Goal: Task Accomplishment & Management: Complete application form

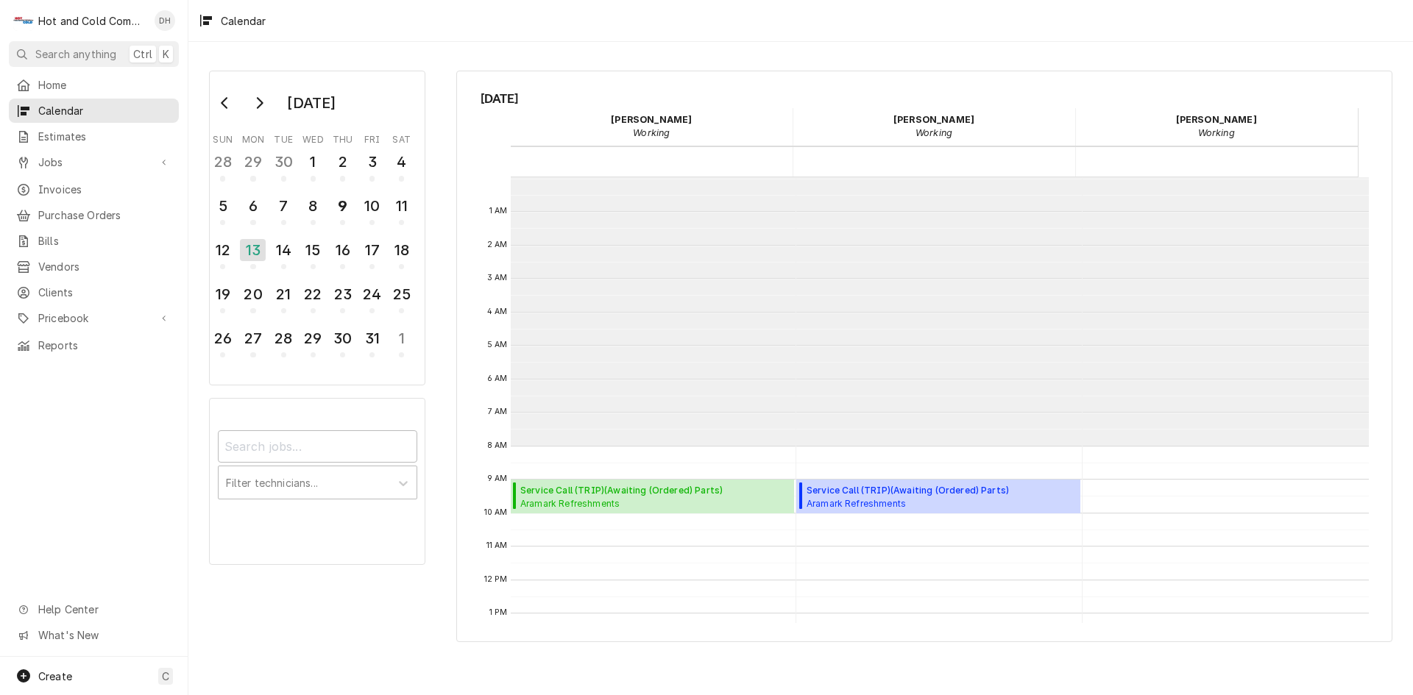
scroll to position [269, 0]
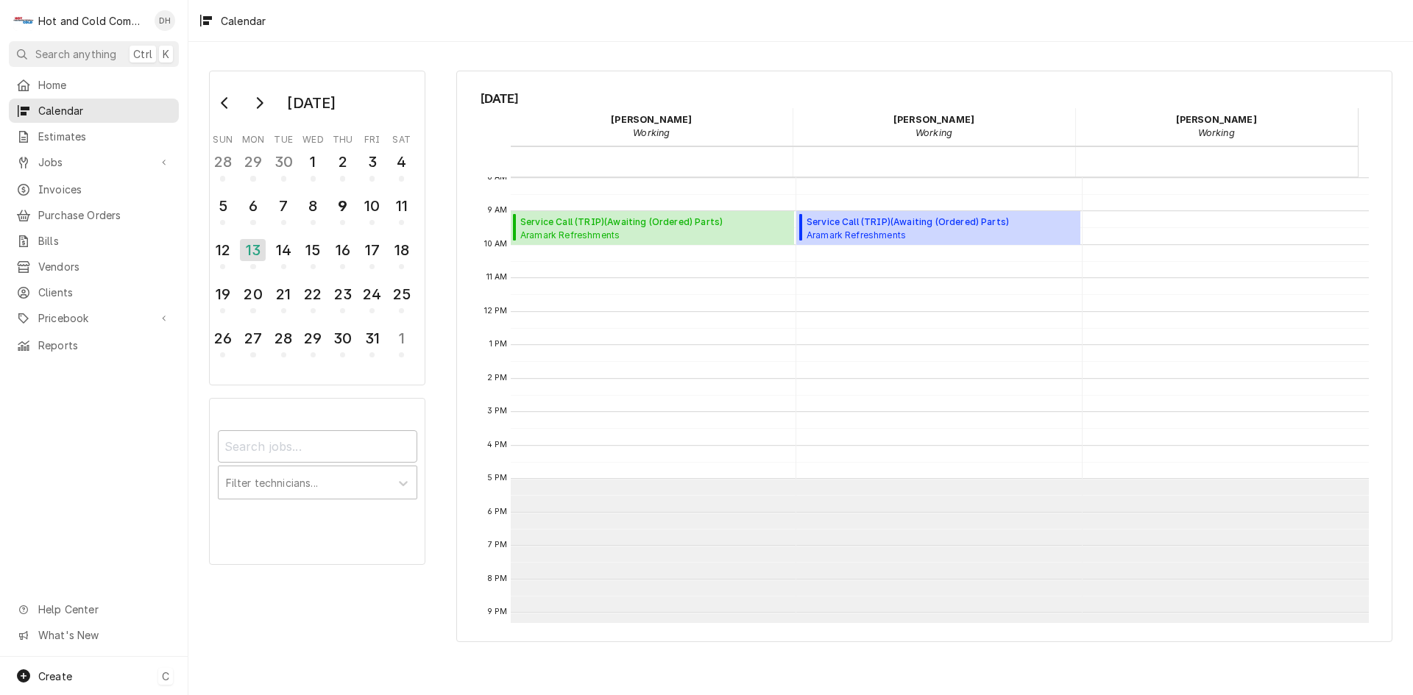
click at [52, 674] on span "Create" at bounding box center [55, 676] width 34 height 13
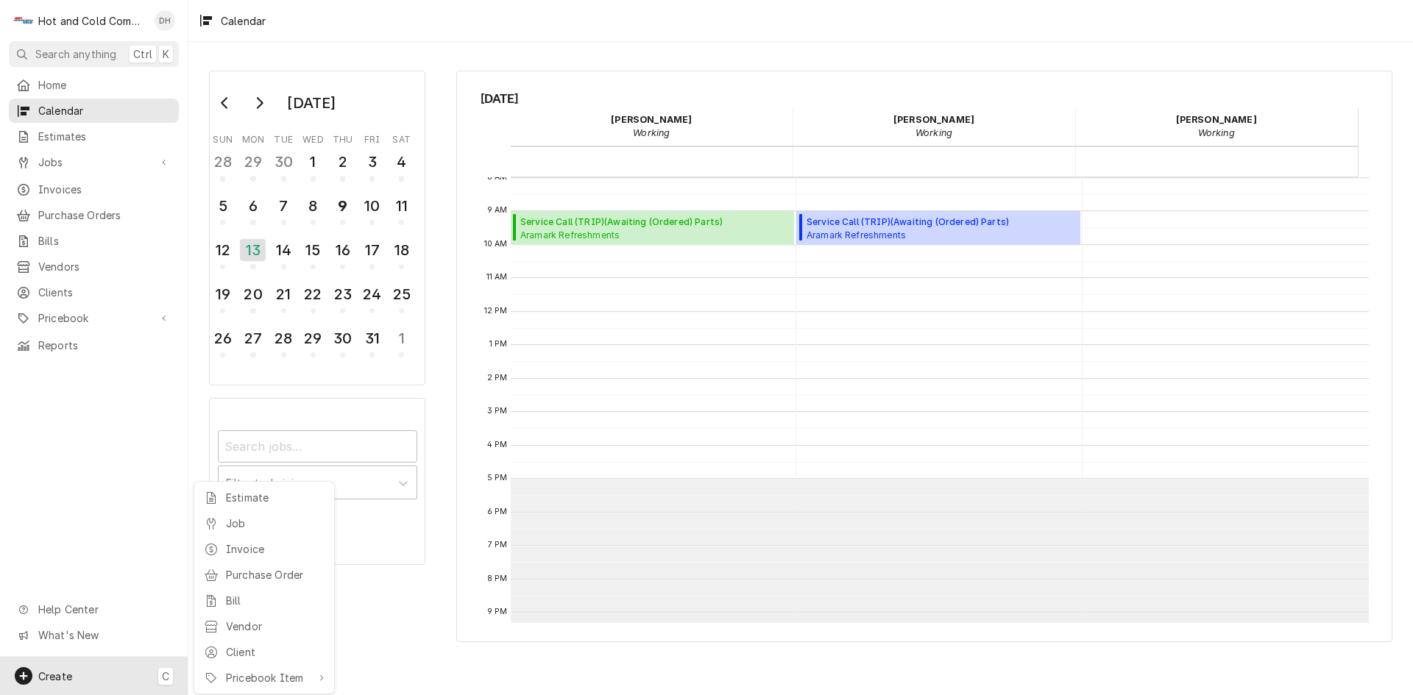
click at [241, 520] on div "Job" at bounding box center [275, 523] width 99 height 15
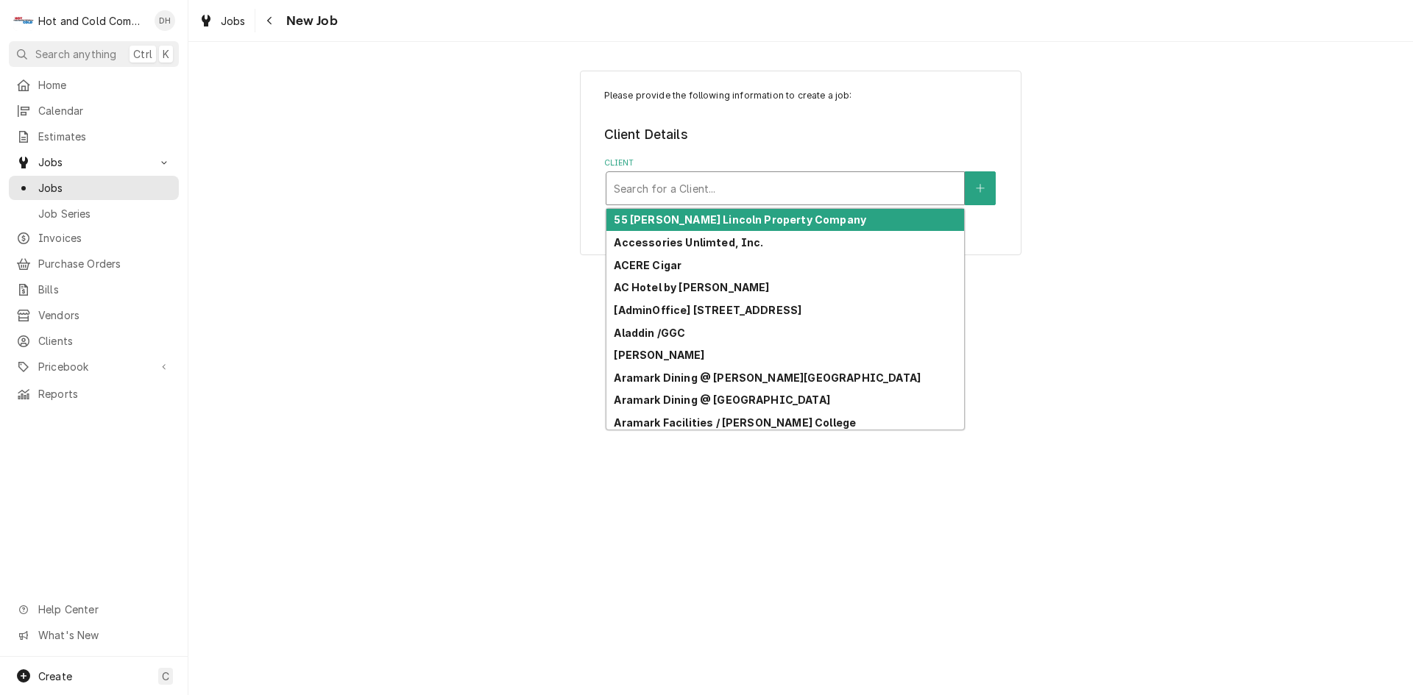
click at [865, 191] on div "Client" at bounding box center [785, 188] width 343 height 26
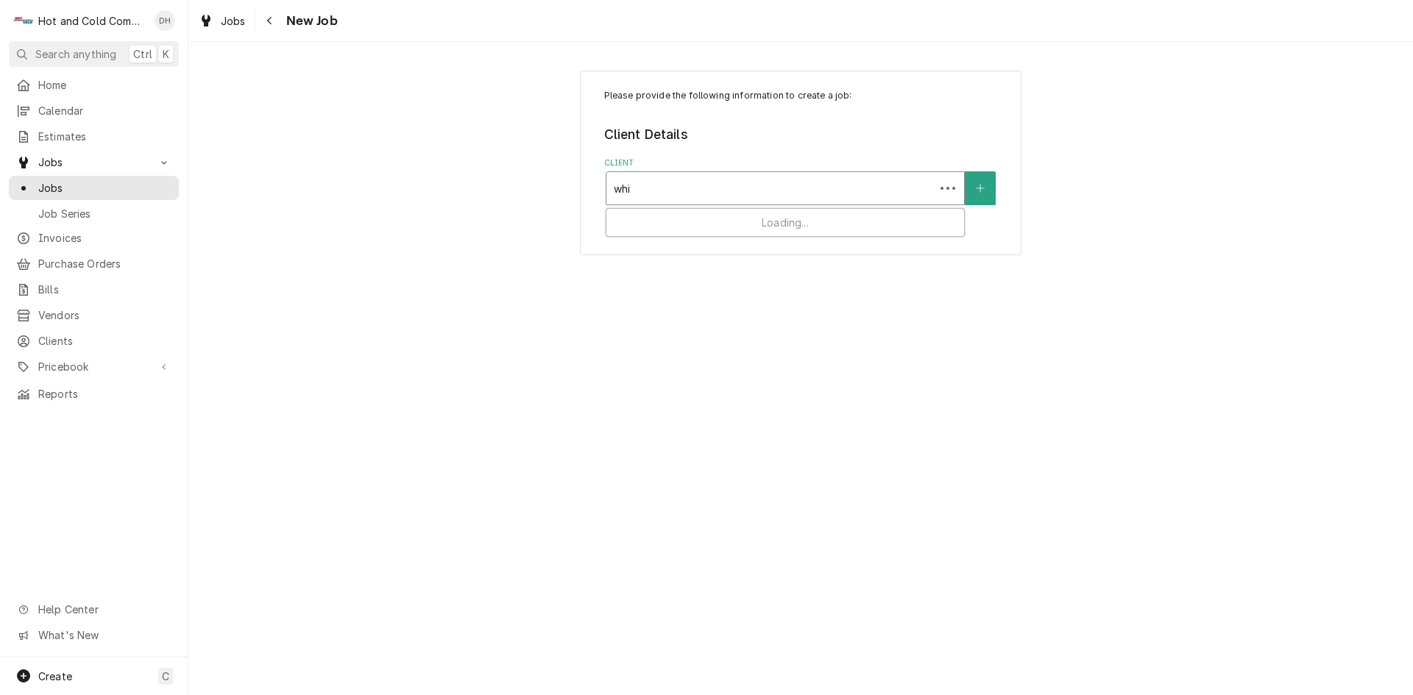
type input "whit"
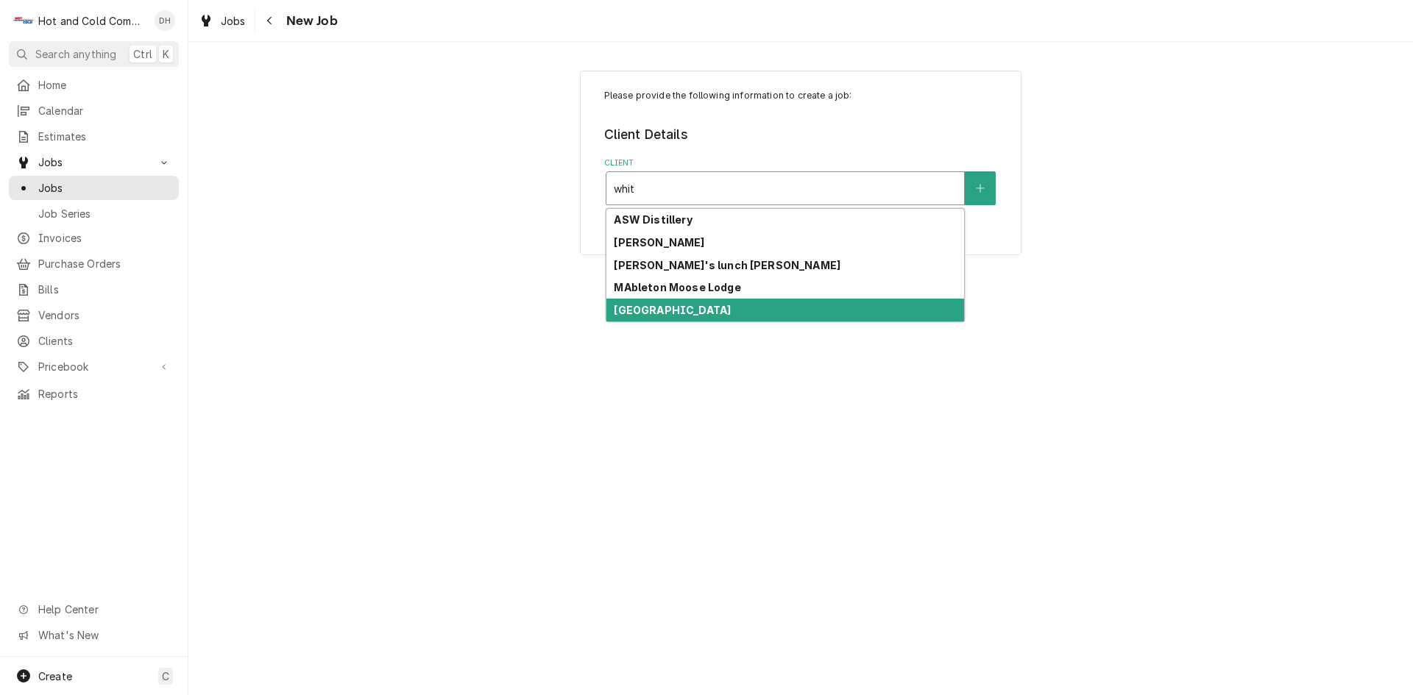
click at [707, 306] on strong "[GEOGRAPHIC_DATA]" at bounding box center [672, 310] width 117 height 13
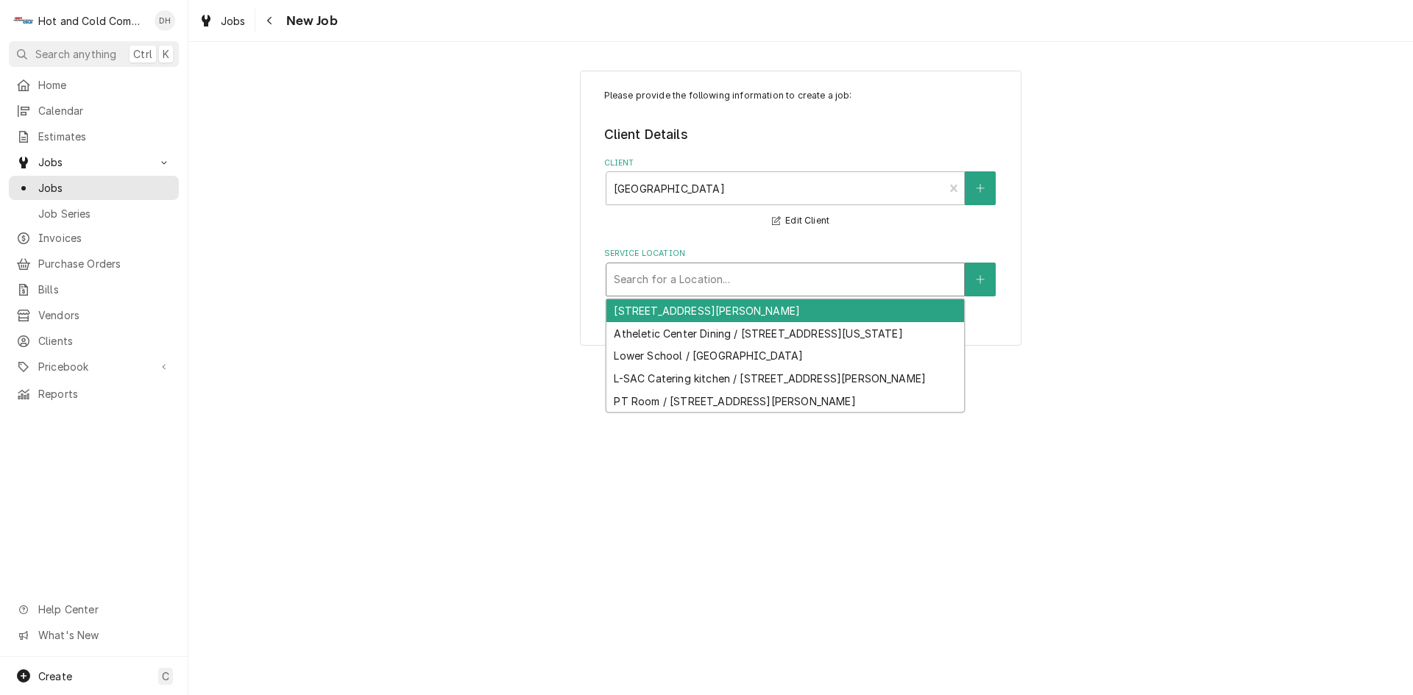
click at [876, 280] on div "Service Location" at bounding box center [785, 279] width 343 height 26
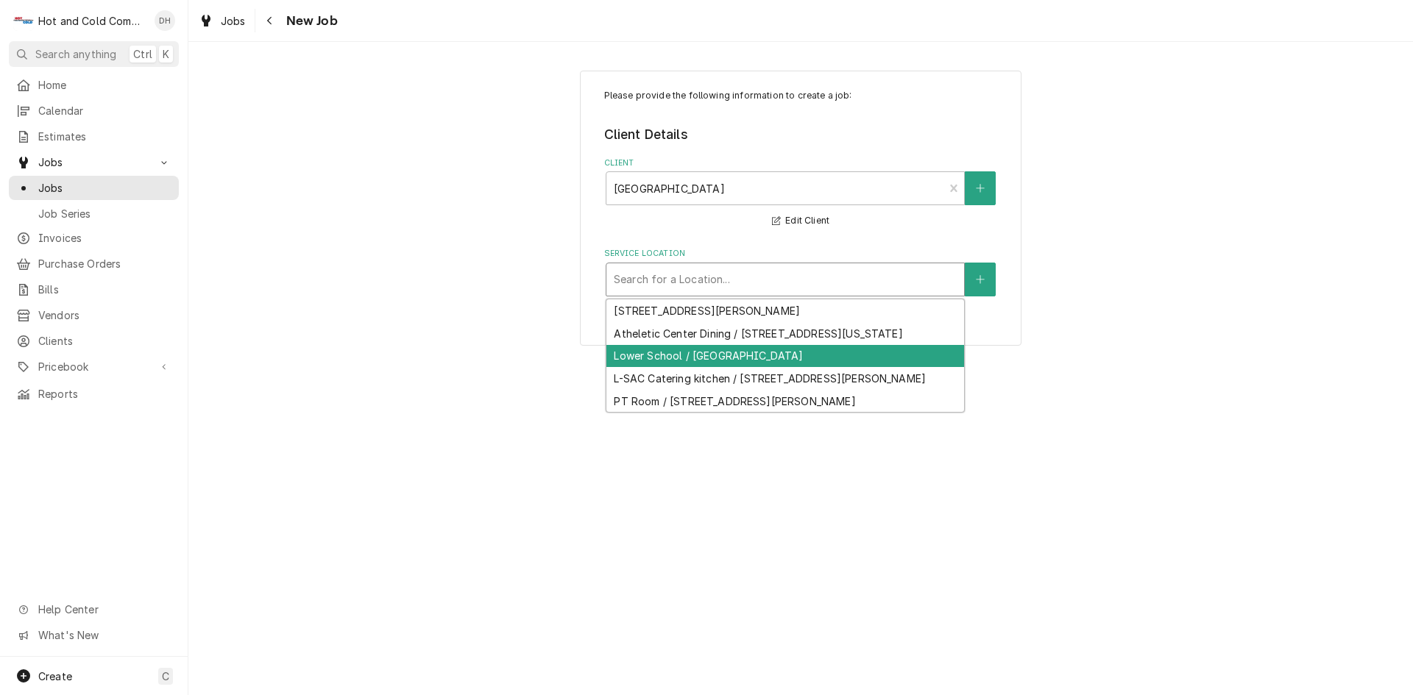
click at [759, 368] on div "Lower School / [GEOGRAPHIC_DATA]" at bounding box center [785, 356] width 358 height 23
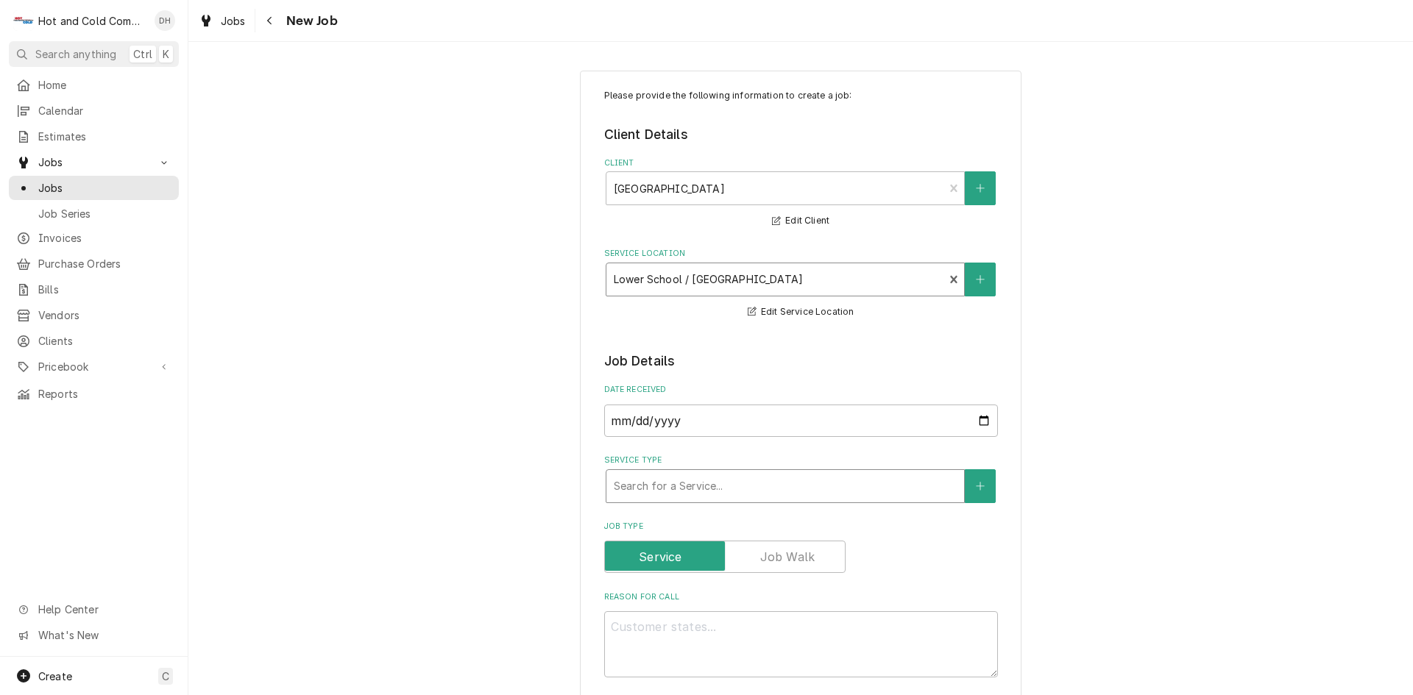
click at [790, 479] on div "Service Type" at bounding box center [785, 486] width 343 height 26
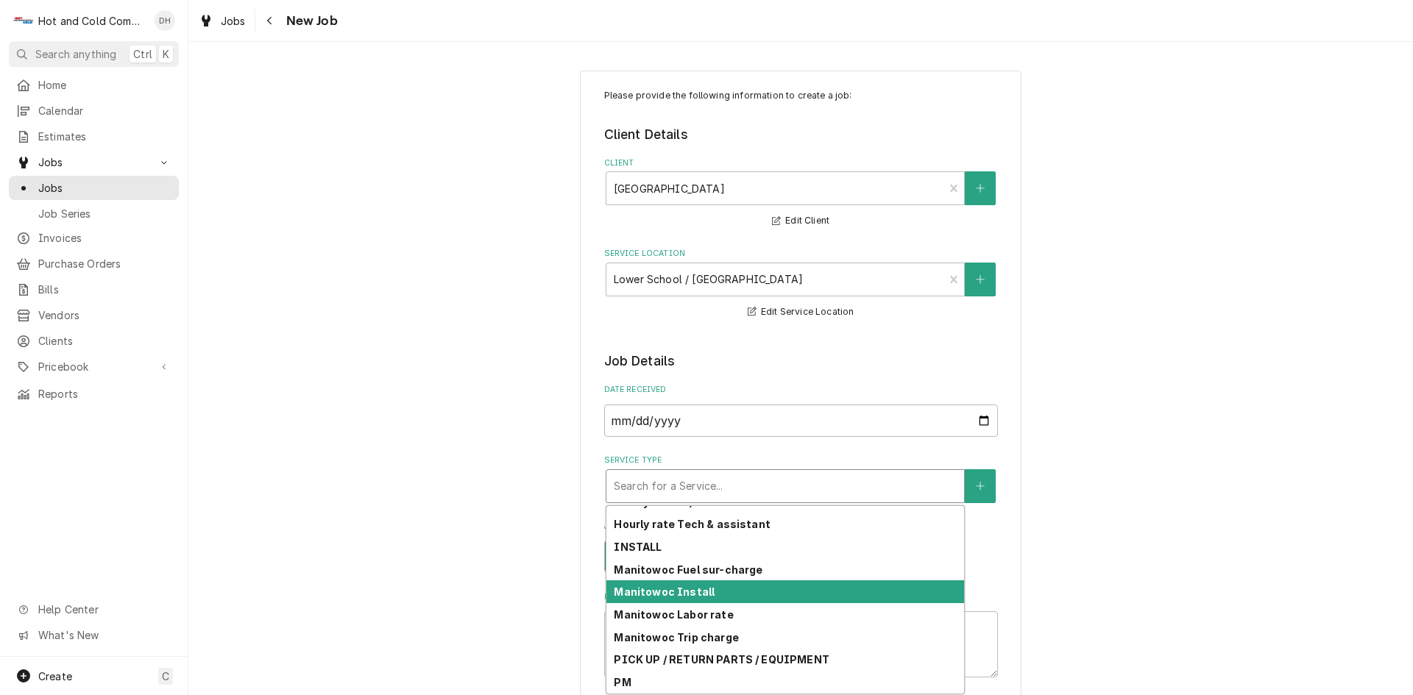
scroll to position [436, 0]
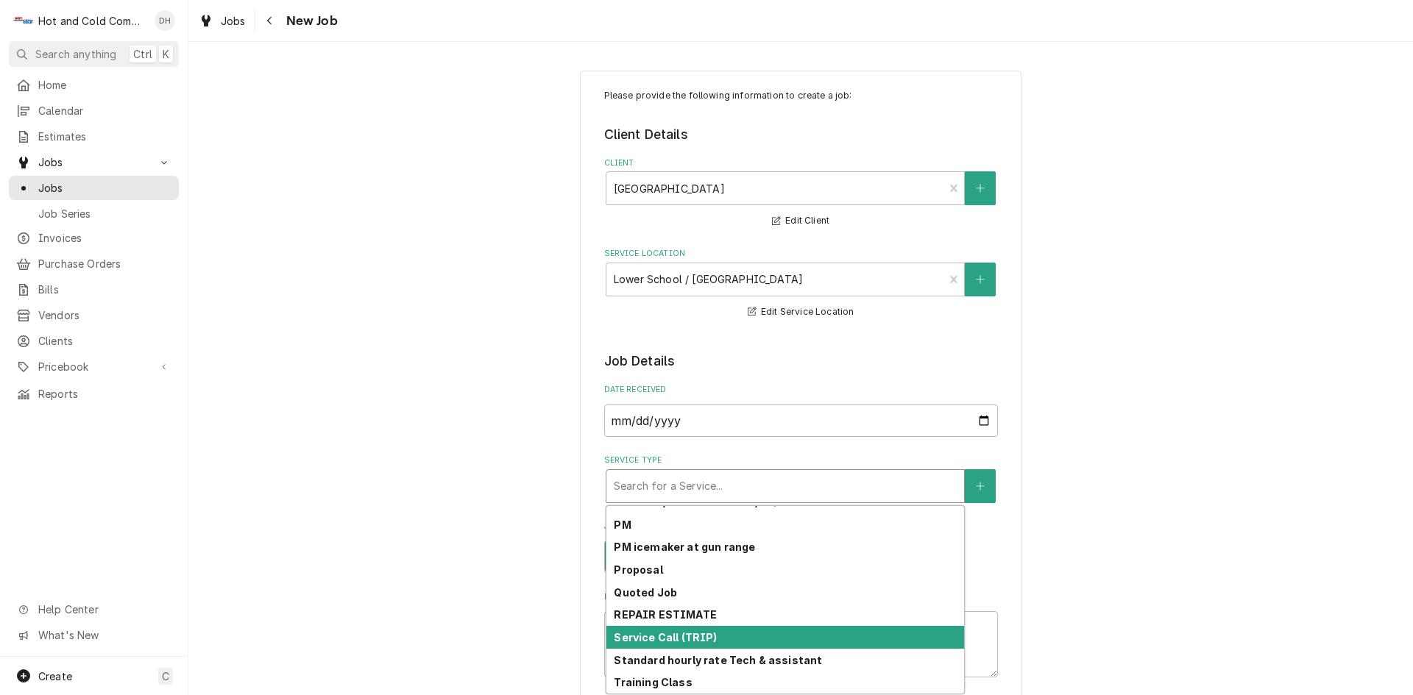
click at [719, 631] on div "Service Call (TRIP)" at bounding box center [785, 637] width 358 height 23
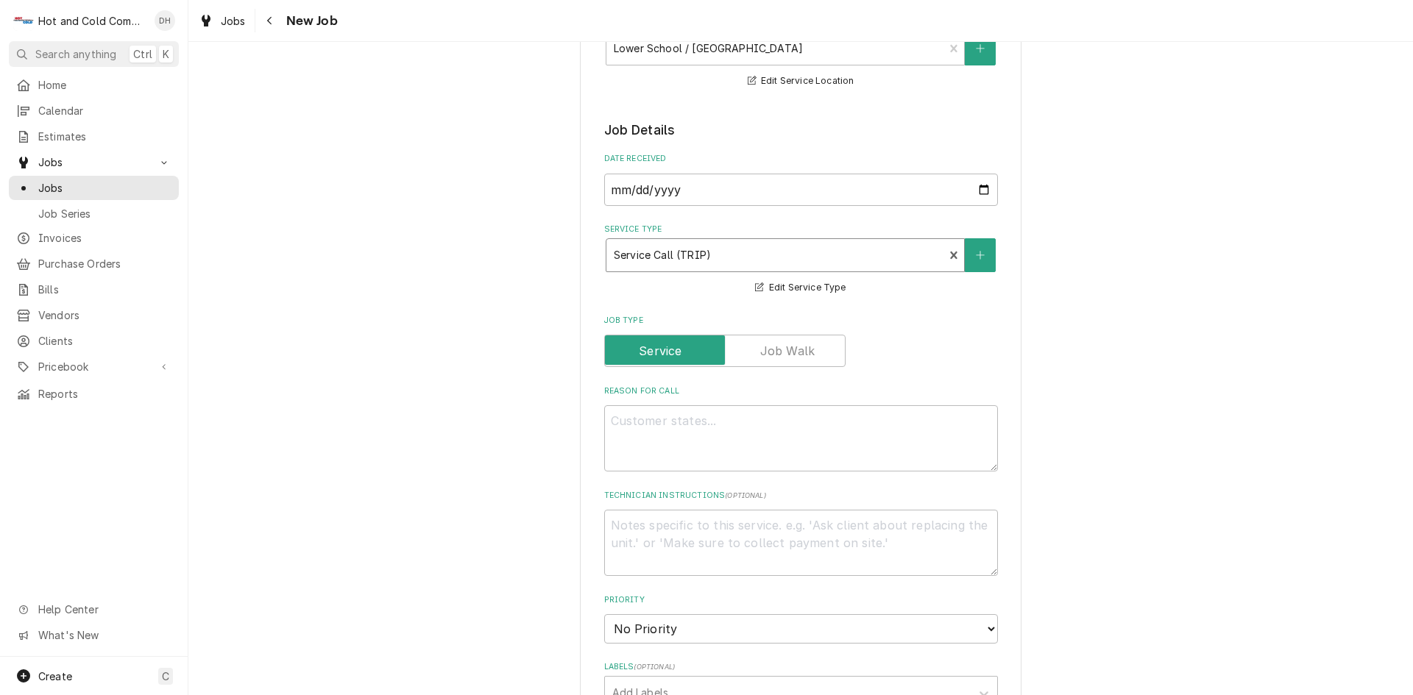
scroll to position [245, 0]
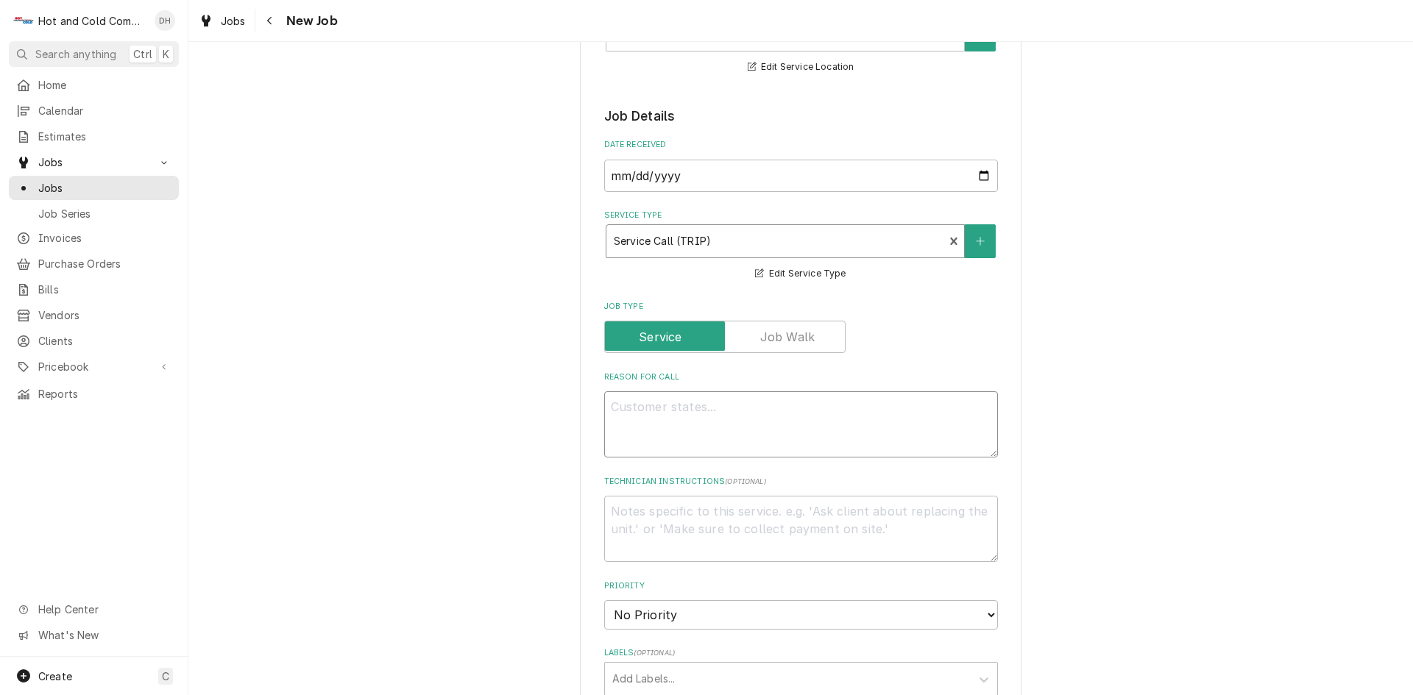
click at [729, 419] on textarea "Reason For Call" at bounding box center [801, 425] width 394 height 66
type textarea "x"
type textarea "L"
type textarea "x"
type textarea "Le"
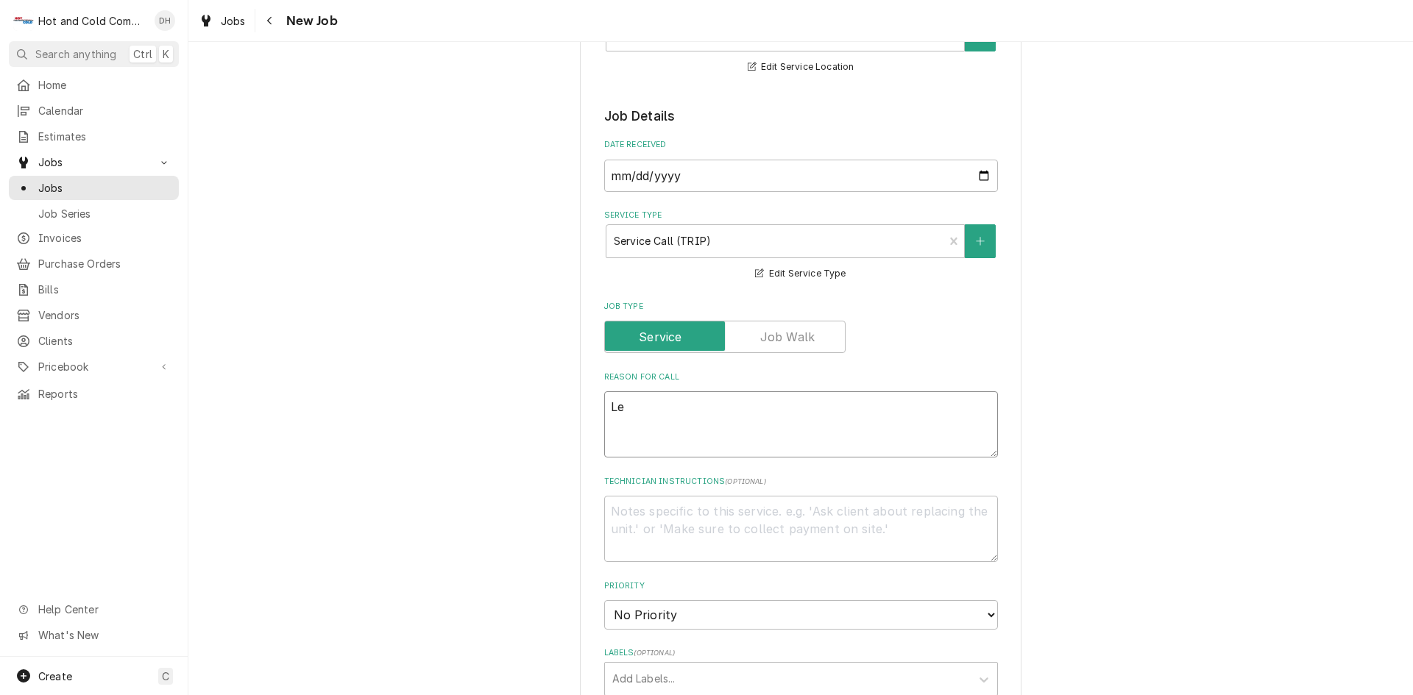
type textarea "x"
type textarea "Lea"
type textarea "x"
type textarea "Leak"
type textarea "x"
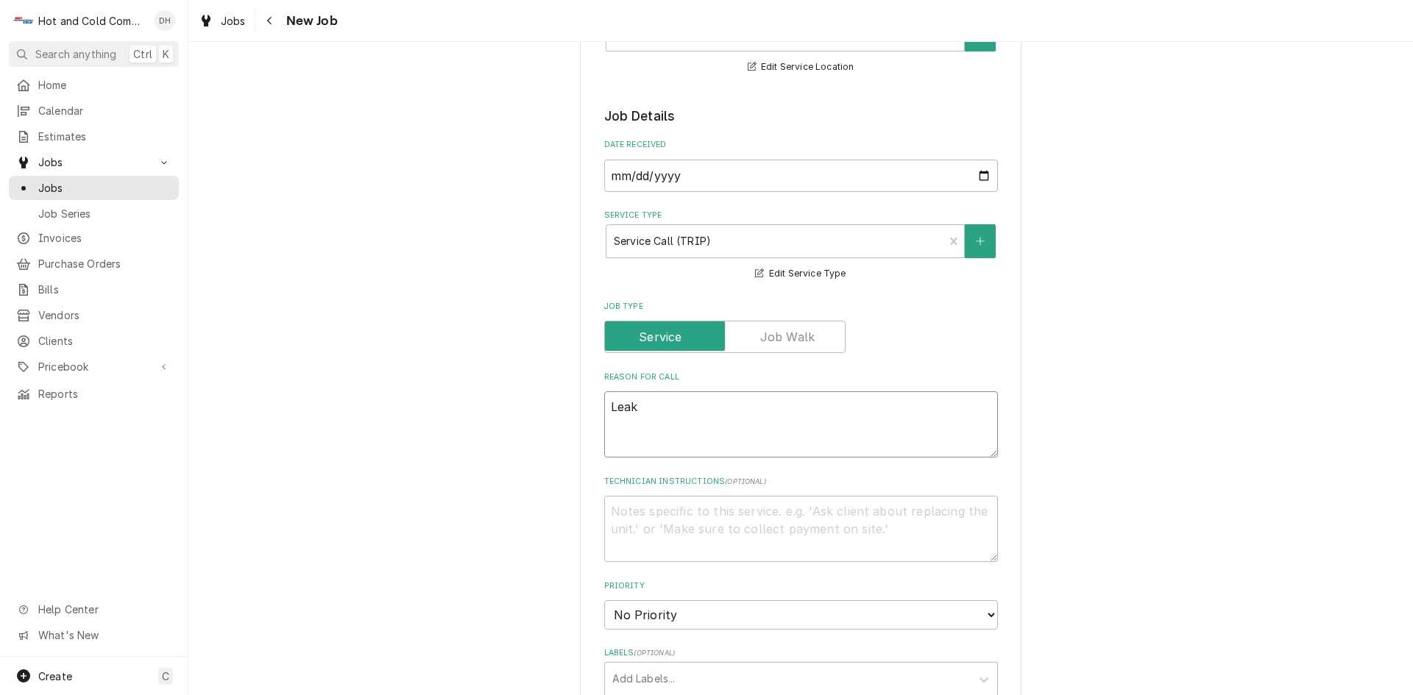
type textarea "Leak"
type textarea "x"
type textarea "Leak o"
type textarea "x"
type textarea "Leak on"
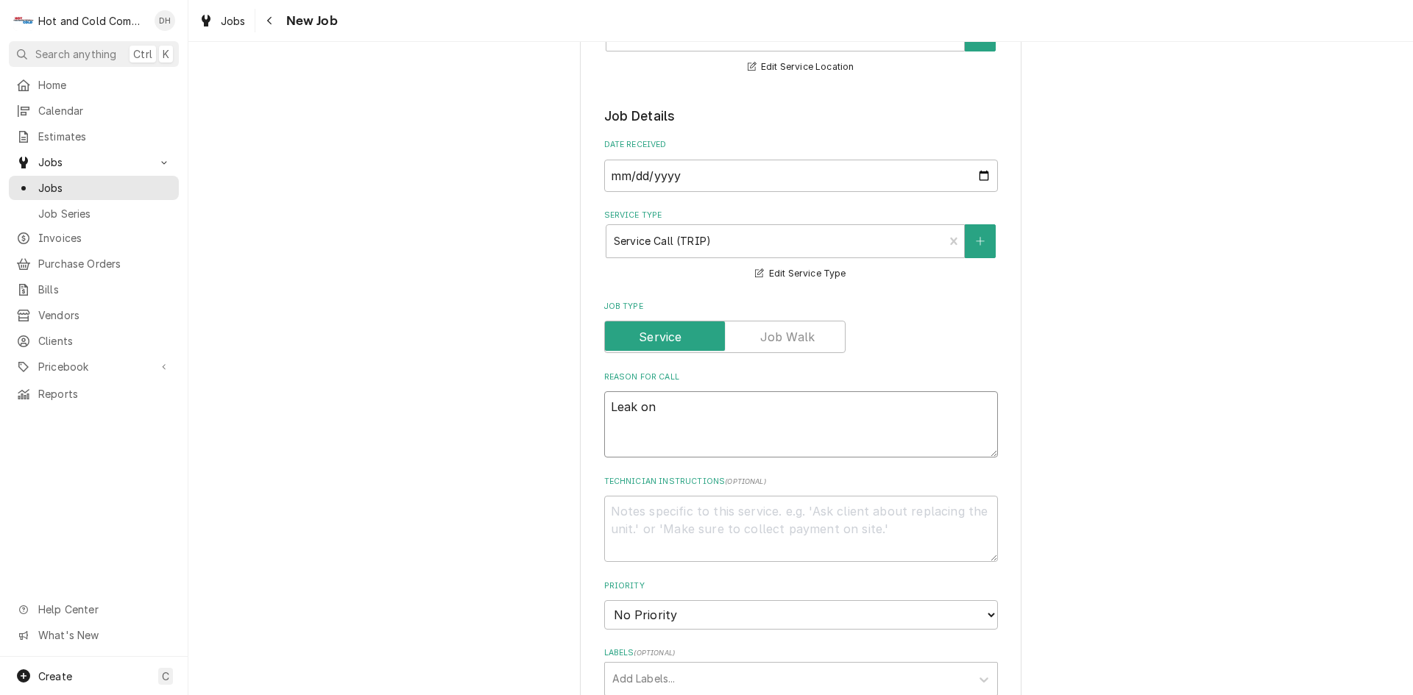
type textarea "x"
type textarea "Leak on"
type textarea "x"
type textarea "Leak on t"
type textarea "x"
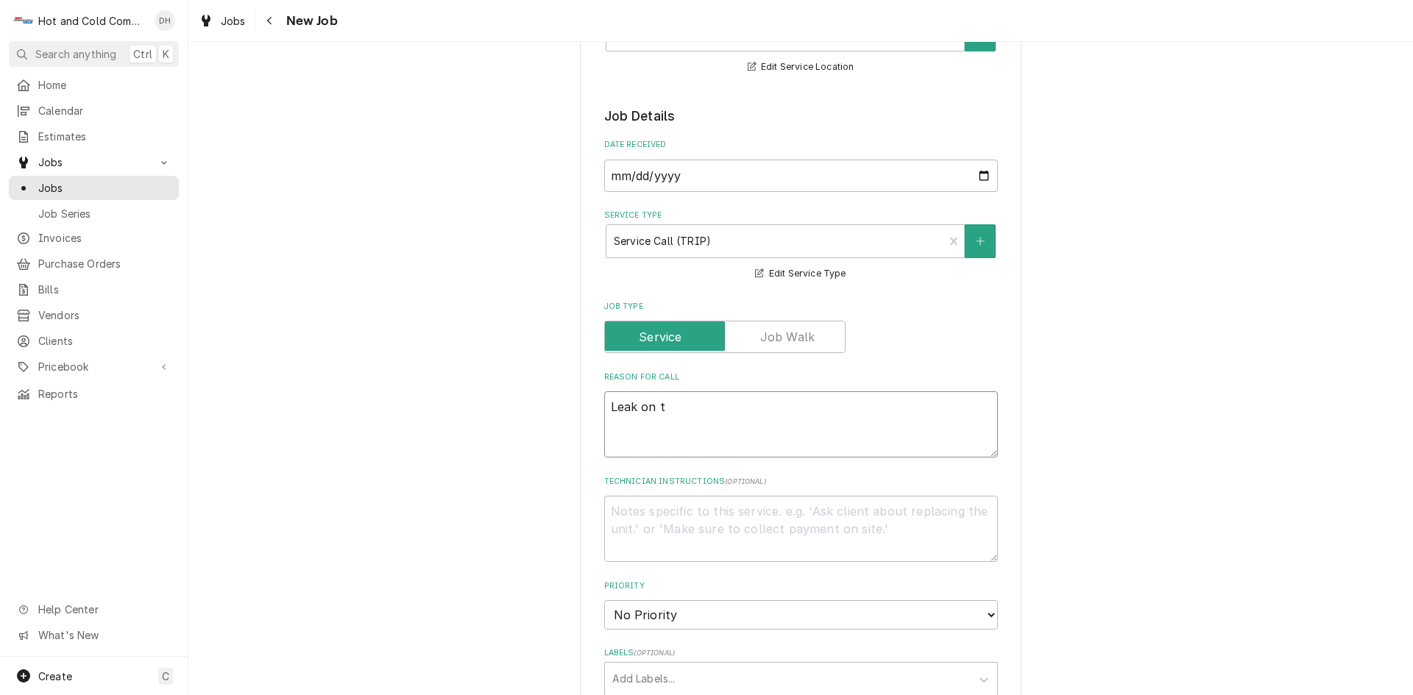
type textarea "Leak on ti"
type textarea "x"
type textarea "Leak on til"
type textarea "x"
type textarea "Leak on tilt"
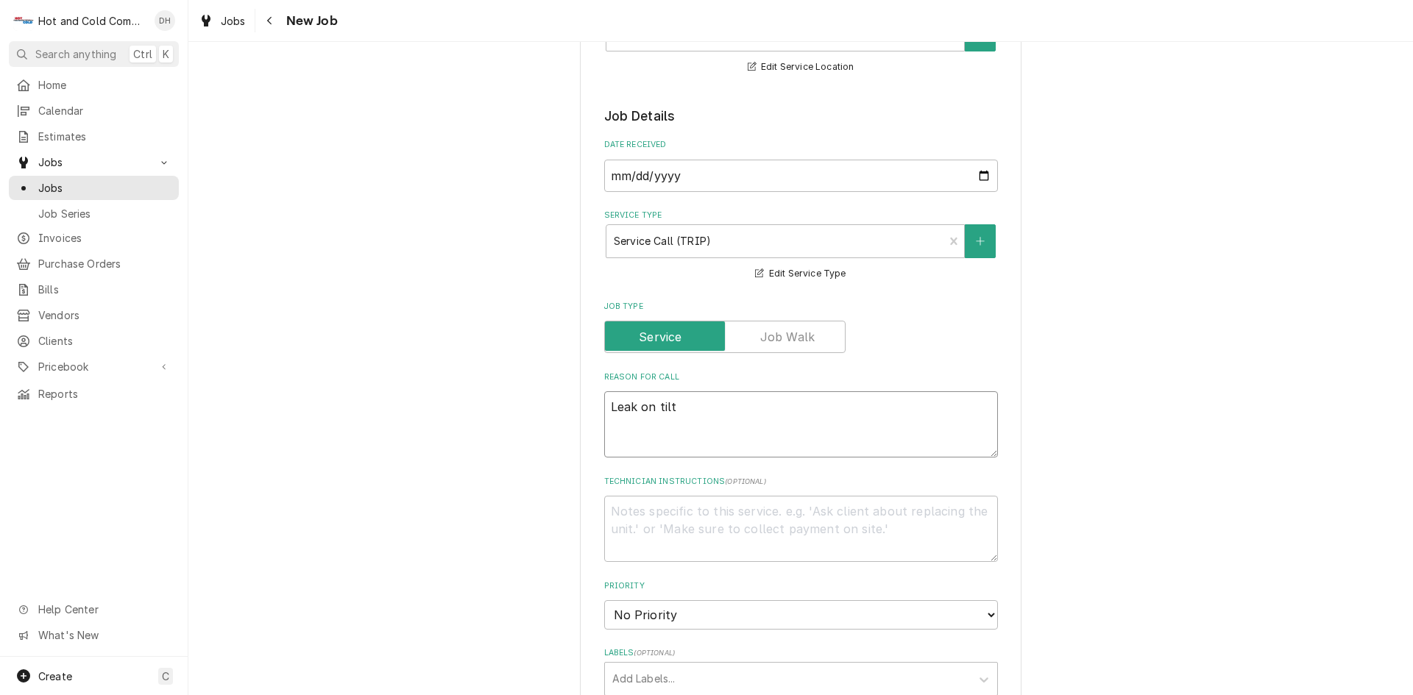
type textarea "x"
type textarea "Leak on tilt"
type textarea "x"
type textarea "Leak on tilt s"
type textarea "x"
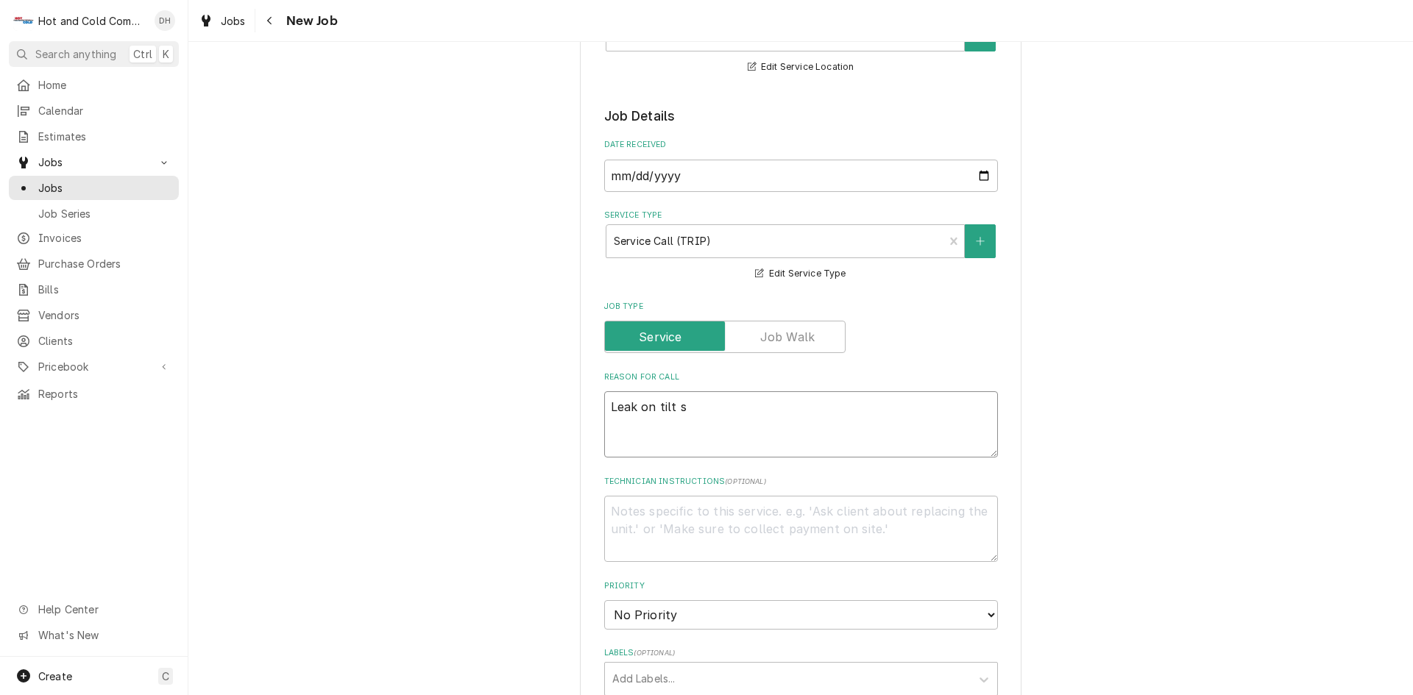
type textarea "Leak on tilt sk"
type textarea "x"
type textarea "Leak on tilt ski"
type textarea "x"
type textarea "Leak on tilt skil"
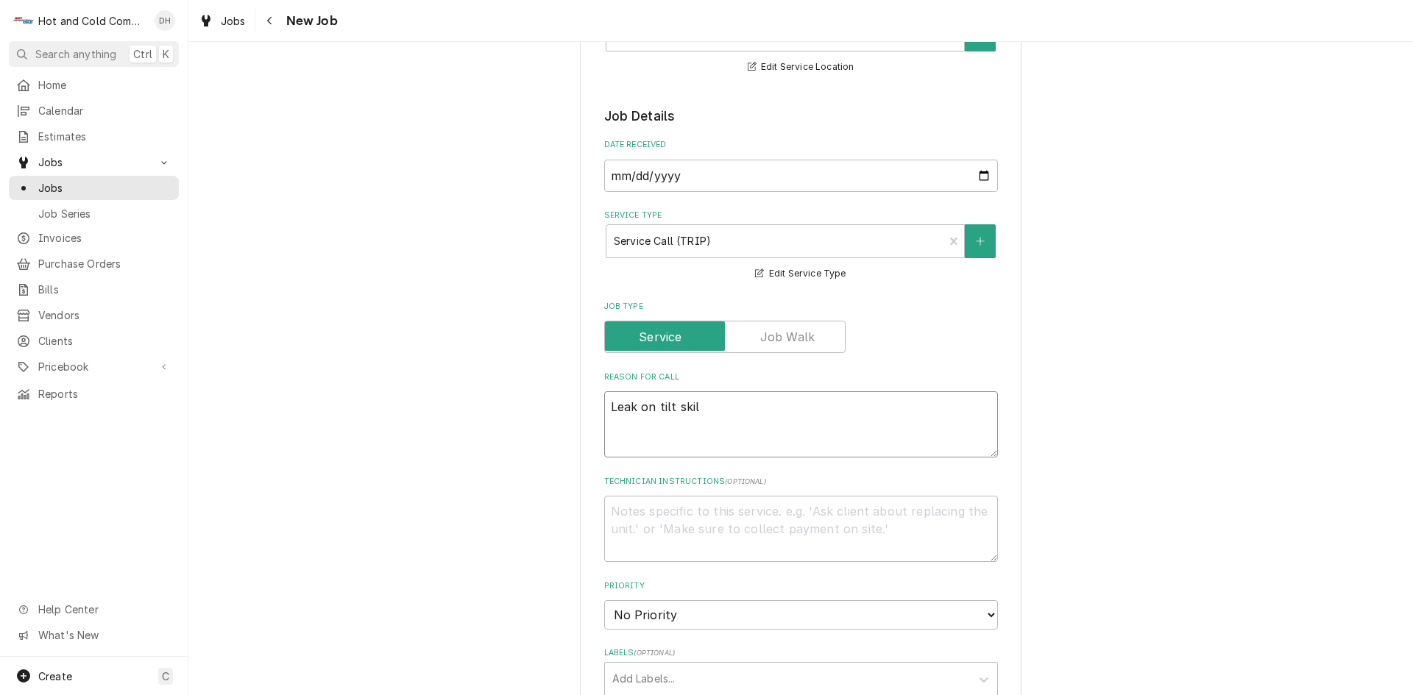
type textarea "x"
type textarea "Leak on tilt skill"
type textarea "x"
type textarea "Leak on tilt skille"
type textarea "x"
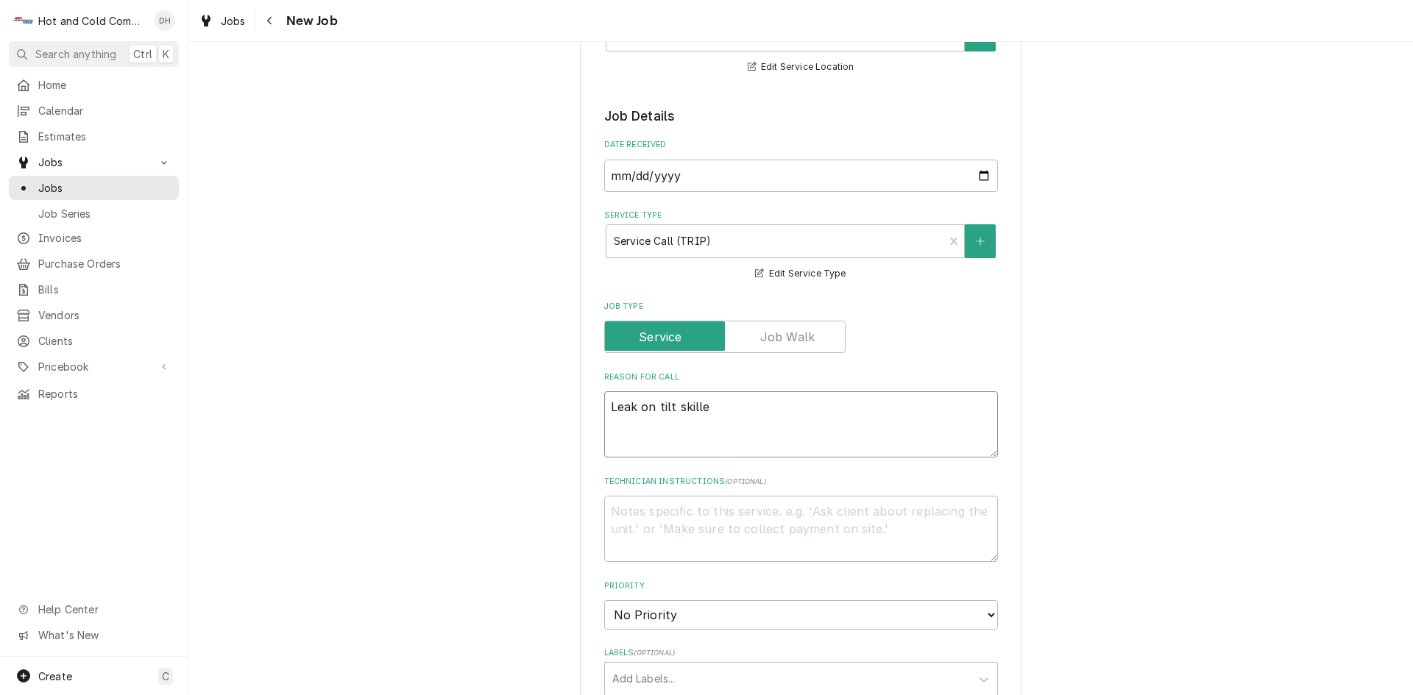
type textarea "Leak on tilt skillet"
type textarea "x"
type textarea "Leak on tilt skillet"
type textarea "x"
type textarea "Leak on tilt skillet h"
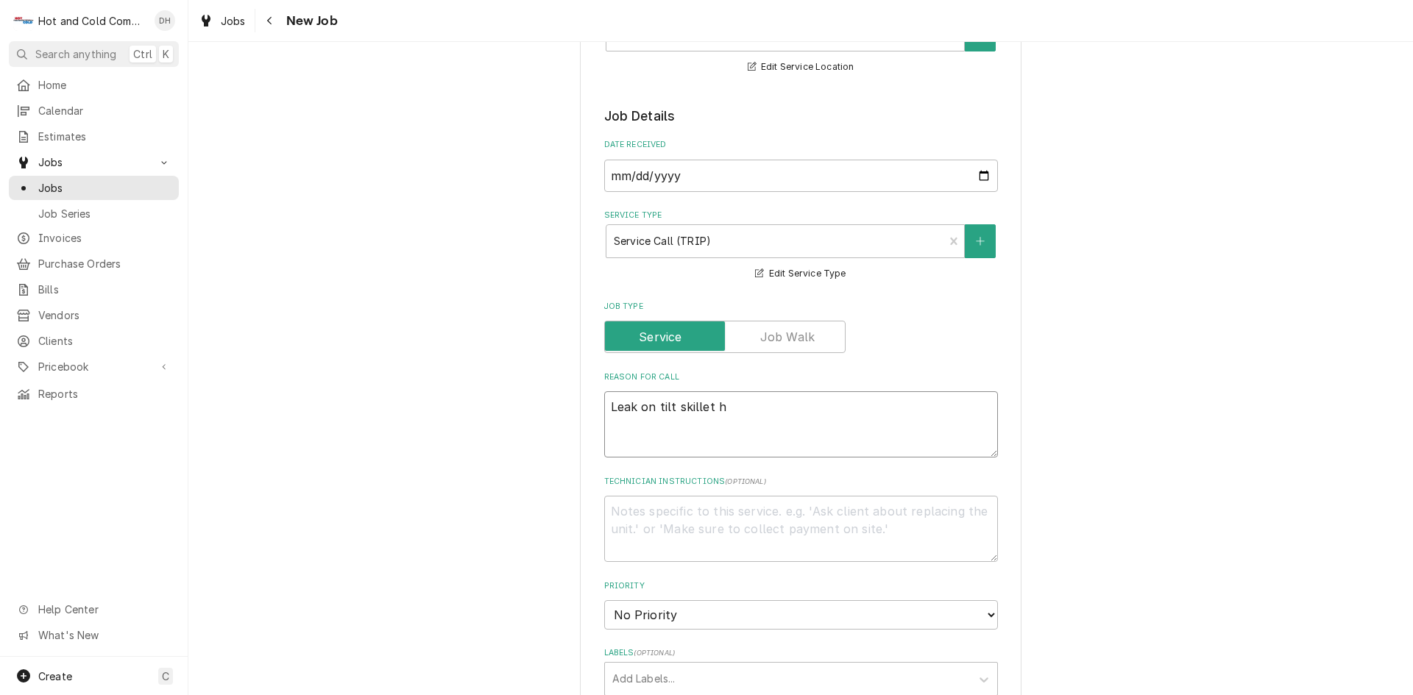
type textarea "x"
type textarea "Leak on tilt skillet ho"
type textarea "x"
type textarea "Leak on tilt skillet hos"
type textarea "x"
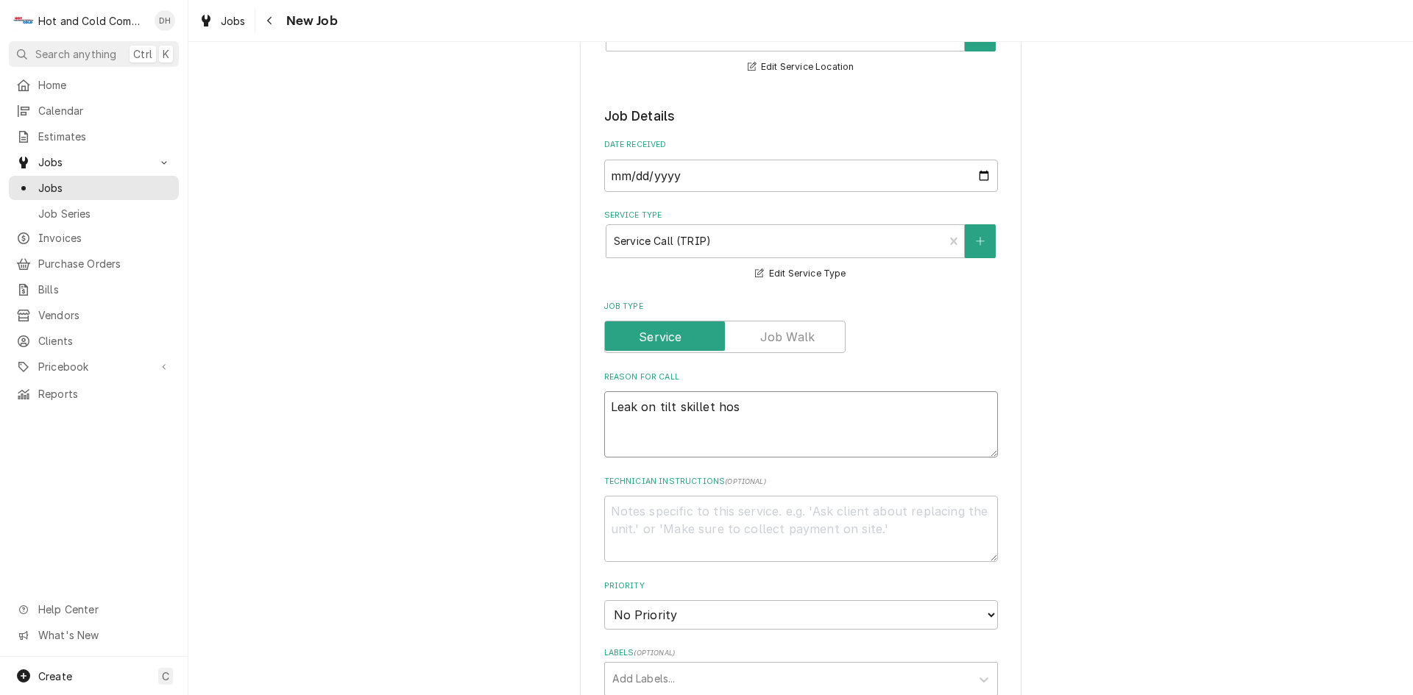
type textarea "Leak on tilt skillet hose"
type textarea "x"
type textarea "Leak on tilt skillet hose,"
type textarea "x"
type textarea "Leak on tilt skillet hose,"
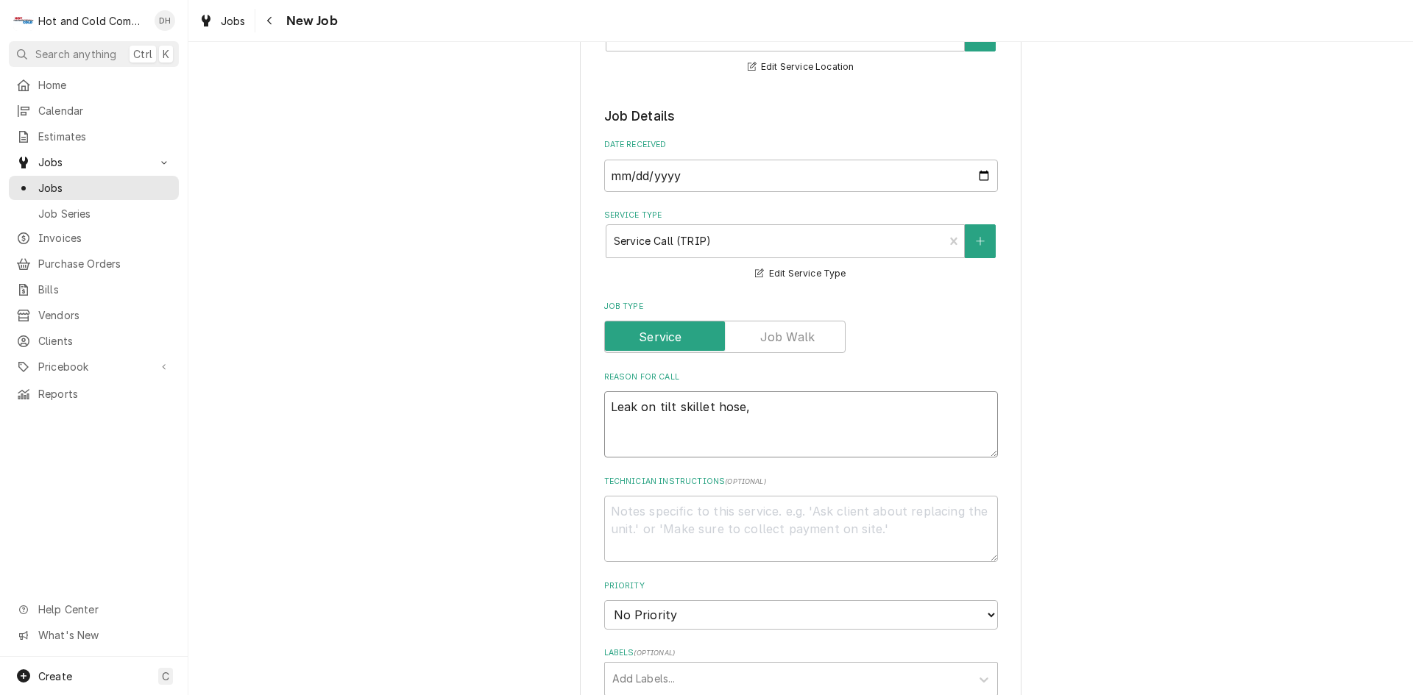
type textarea "x"
type textarea "Leak on tilt skillet hose, a"
type textarea "x"
type textarea "Leak on tilt skillet hose, an"
type textarea "x"
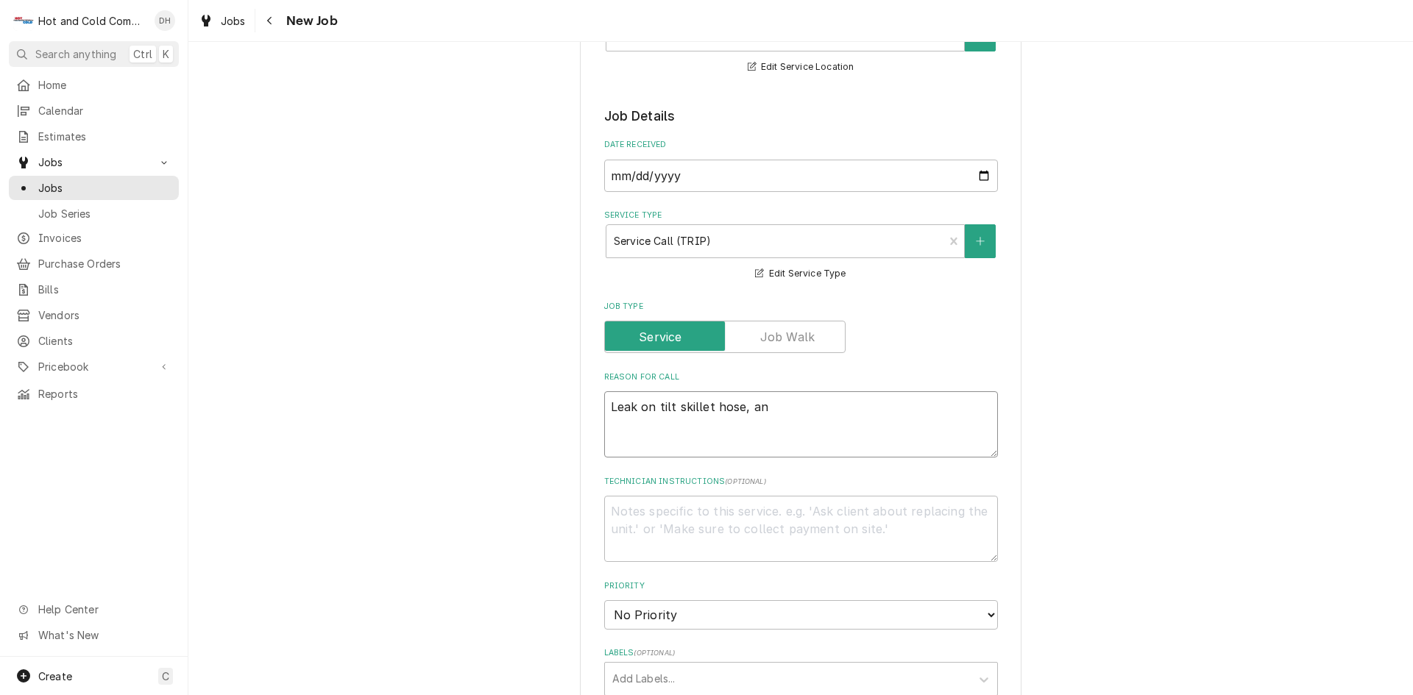
type textarea "Leak on tilt skillet hose, and"
type textarea "x"
type textarea "Leak on tilt skillet hose, and"
type textarea "x"
type textarea "Leak on tilt skillet hose, and n"
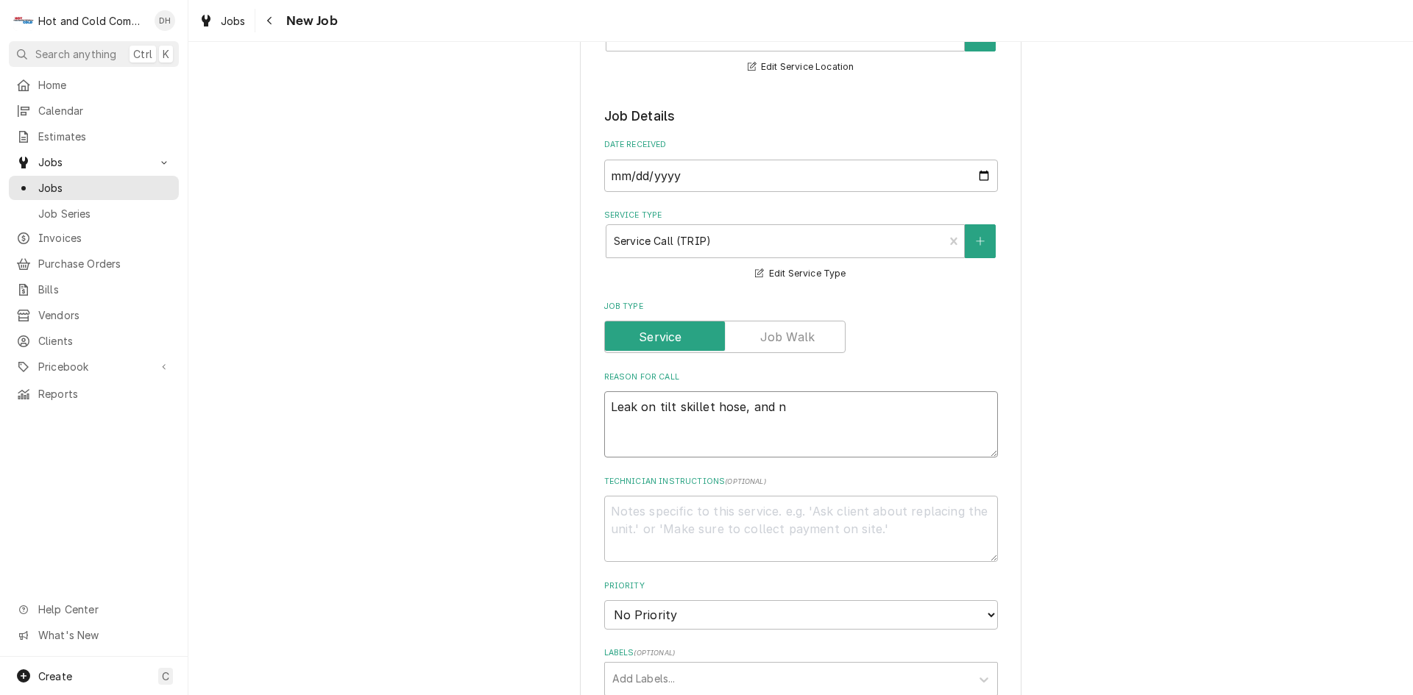
type textarea "x"
type textarea "Leak on tilt skillet hose, and ne"
type textarea "x"
type textarea "Leak on tilt skillet hose, and nee"
type textarea "x"
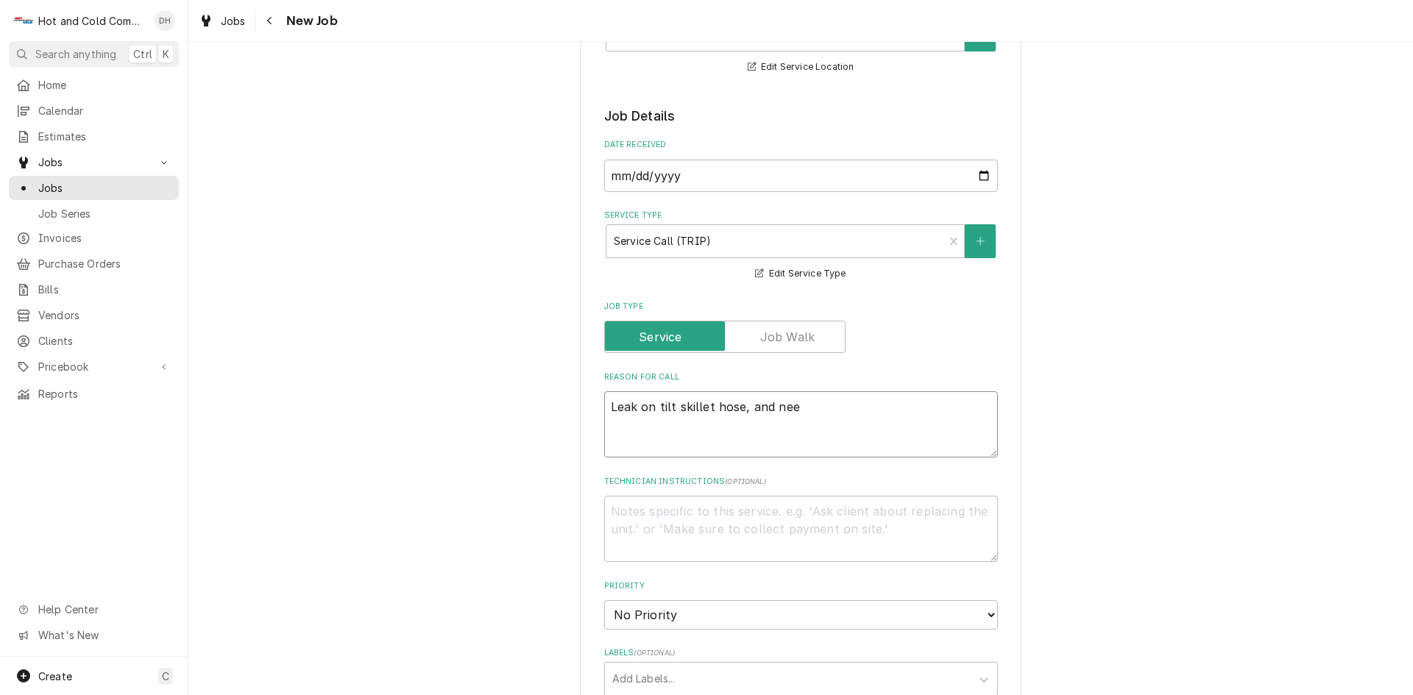
type textarea "Leak on tilt skillet hose, and need"
type textarea "x"
type textarea "Leak on tilt skillet hose, and need"
type textarea "x"
type textarea "Leak on tilt skillet hose, and need g"
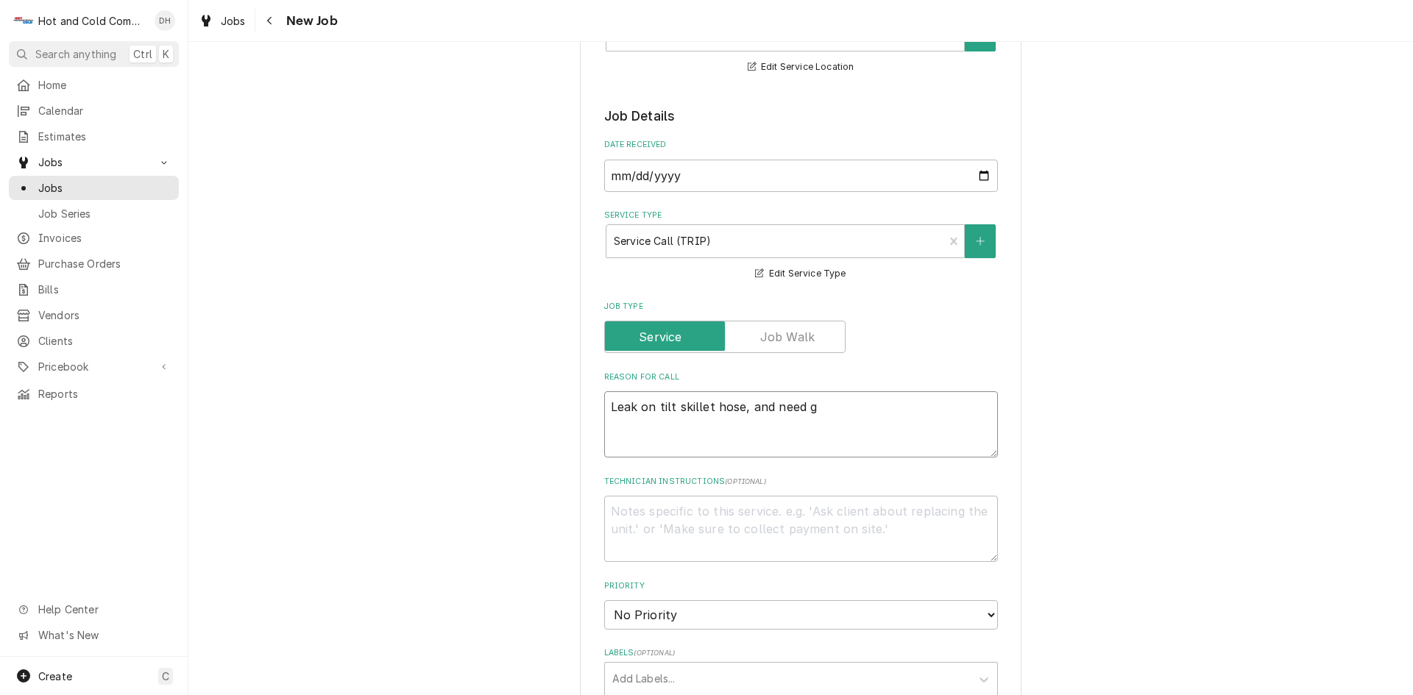
type textarea "x"
type textarea "Leak on tilt skillet hose, and need gr"
type textarea "x"
type textarea "Leak on tilt skillet hose, and need gra"
type textarea "x"
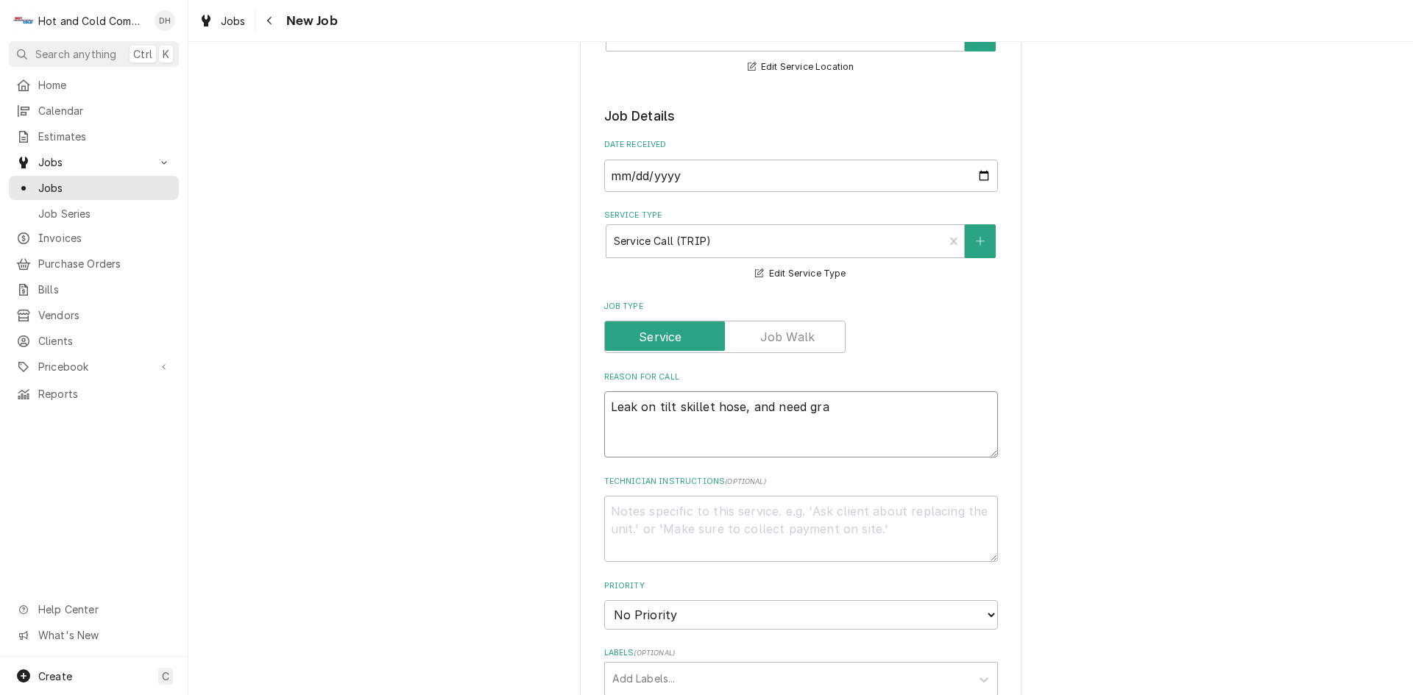
type textarea "Leak on tilt skillet hose, and need grat"
type textarea "x"
type textarea "Leak on tilt skillet hose, and need grate"
type textarea "x"
type textarea "Leak on tilt skillet hose, and need grates"
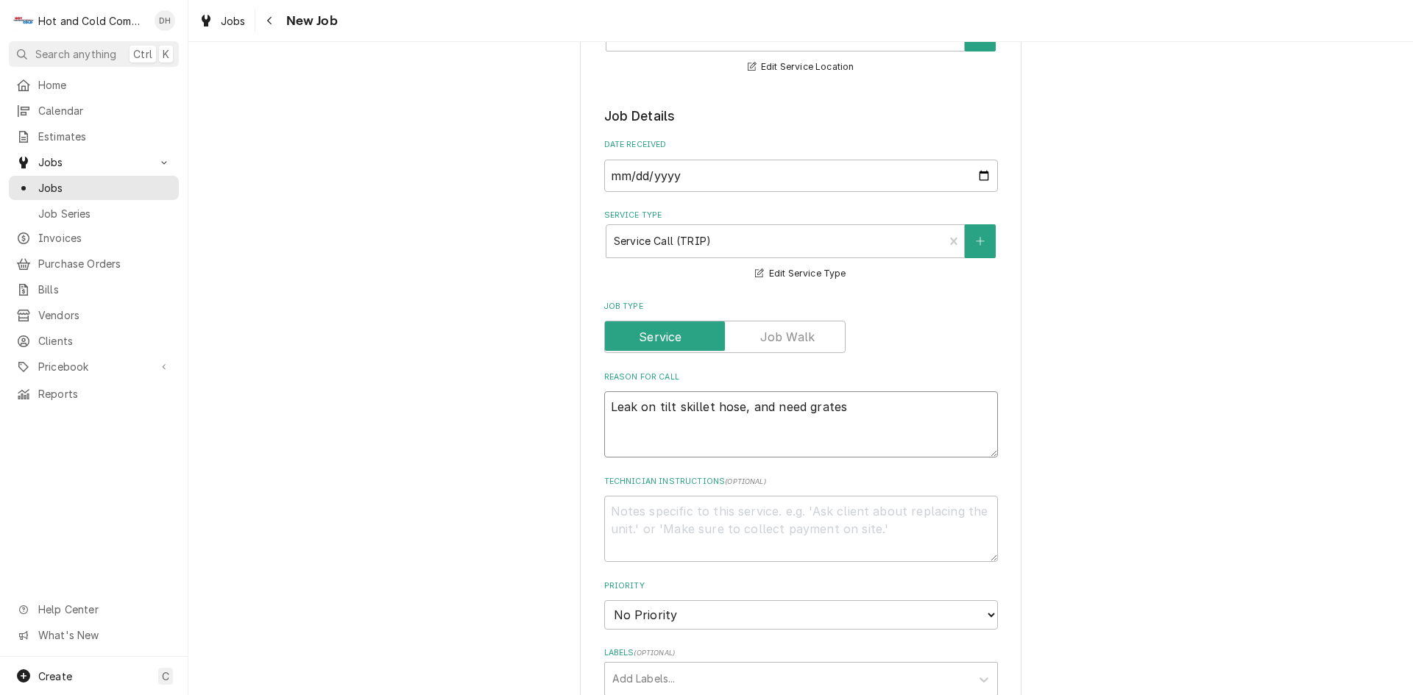
type textarea "x"
type textarea "Leak on tilt skillet hose, and need grates"
type textarea "x"
type textarea "Leak on tilt skillet hose, and need grates f"
type textarea "x"
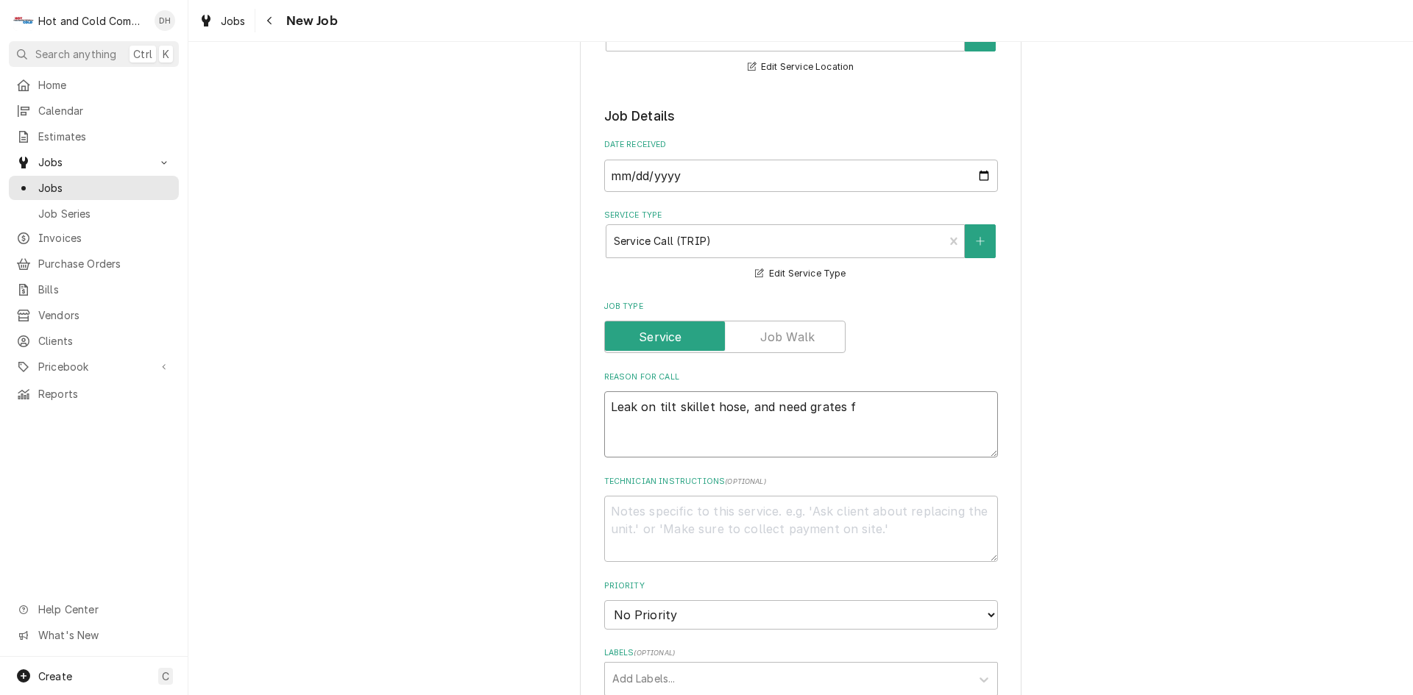
type textarea "Leak on tilt skillet hose, and need grates fo"
type textarea "x"
type textarea "Leak on tilt skillet hose, and need grates for"
type textarea "x"
type textarea "Leak on tilt skillet hose, and need grates for"
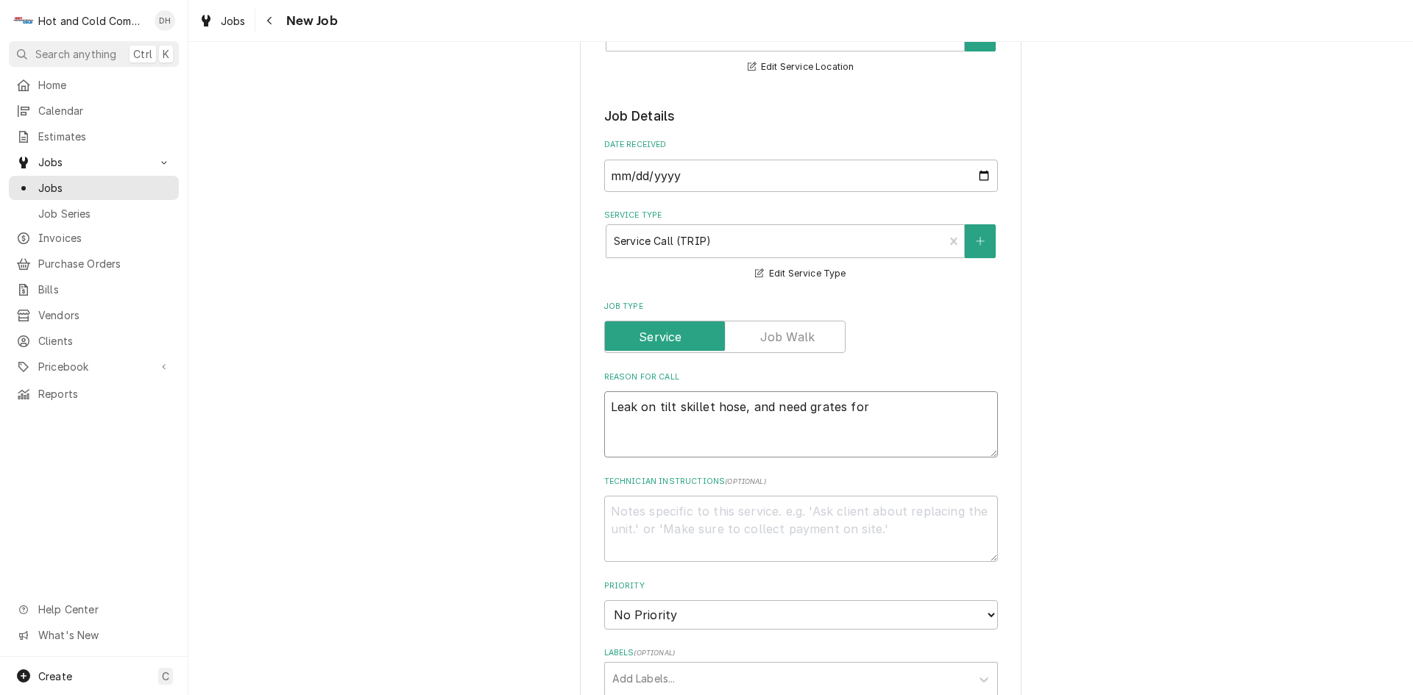
type textarea "x"
type textarea "Leak on tilt skillet hose, and need grates for c"
type textarea "x"
type textarea "Leak on tilt skillet hose, and need grates for ch"
type textarea "x"
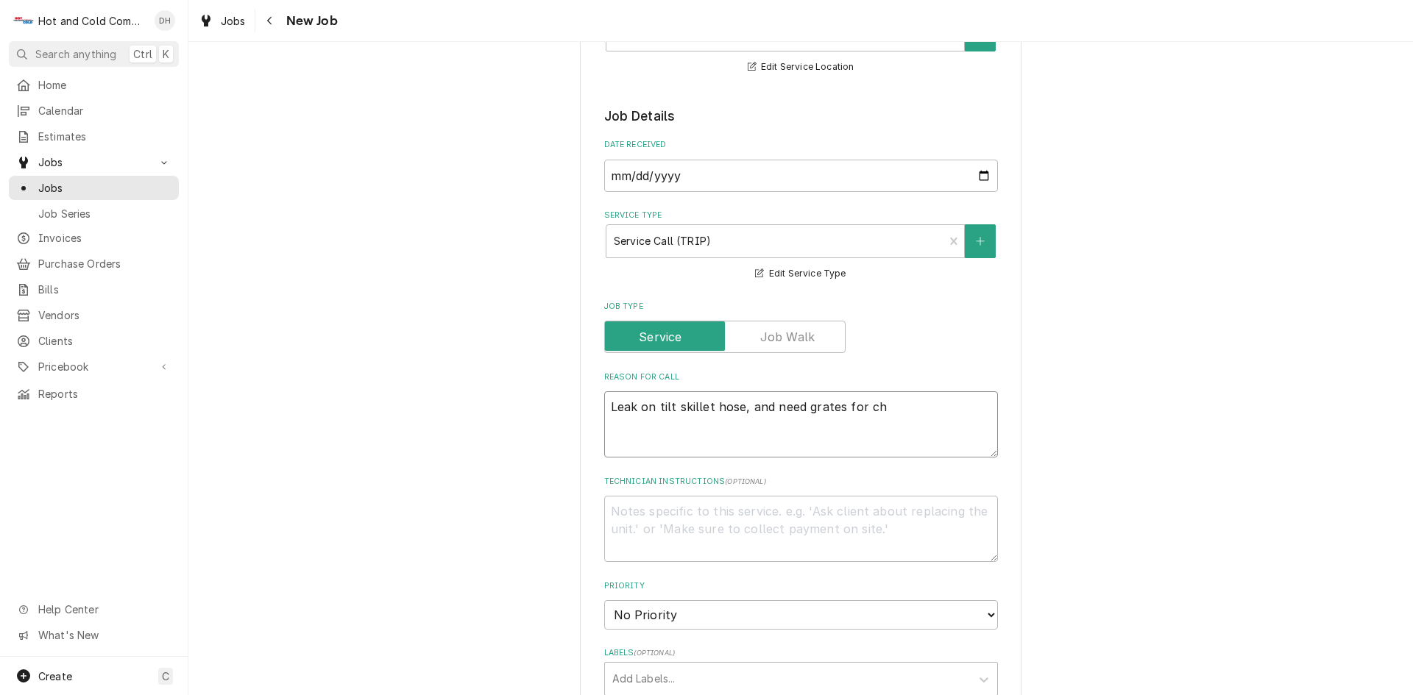
type textarea "Leak on tilt skillet hose, and need grates for cha"
type textarea "x"
type textarea "Leak on tilt skillet hose, and need grates for char"
type textarea "x"
type textarea "Leak on tilt skillet hose, and need grates for charb"
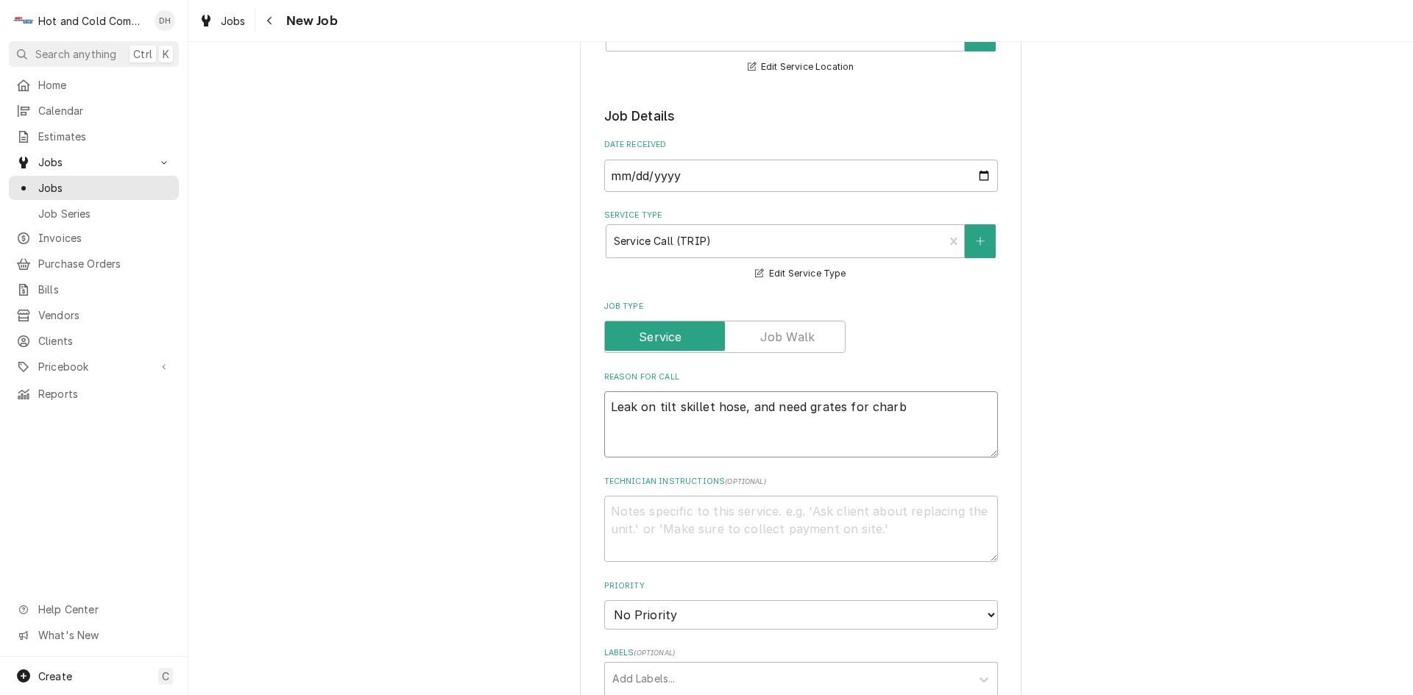
type textarea "x"
type textarea "Leak on tilt skillet hose, and need grates for charbr"
type textarea "x"
type textarea "Leak on tilt skillet hose, and need grates for charbro"
type textarea "x"
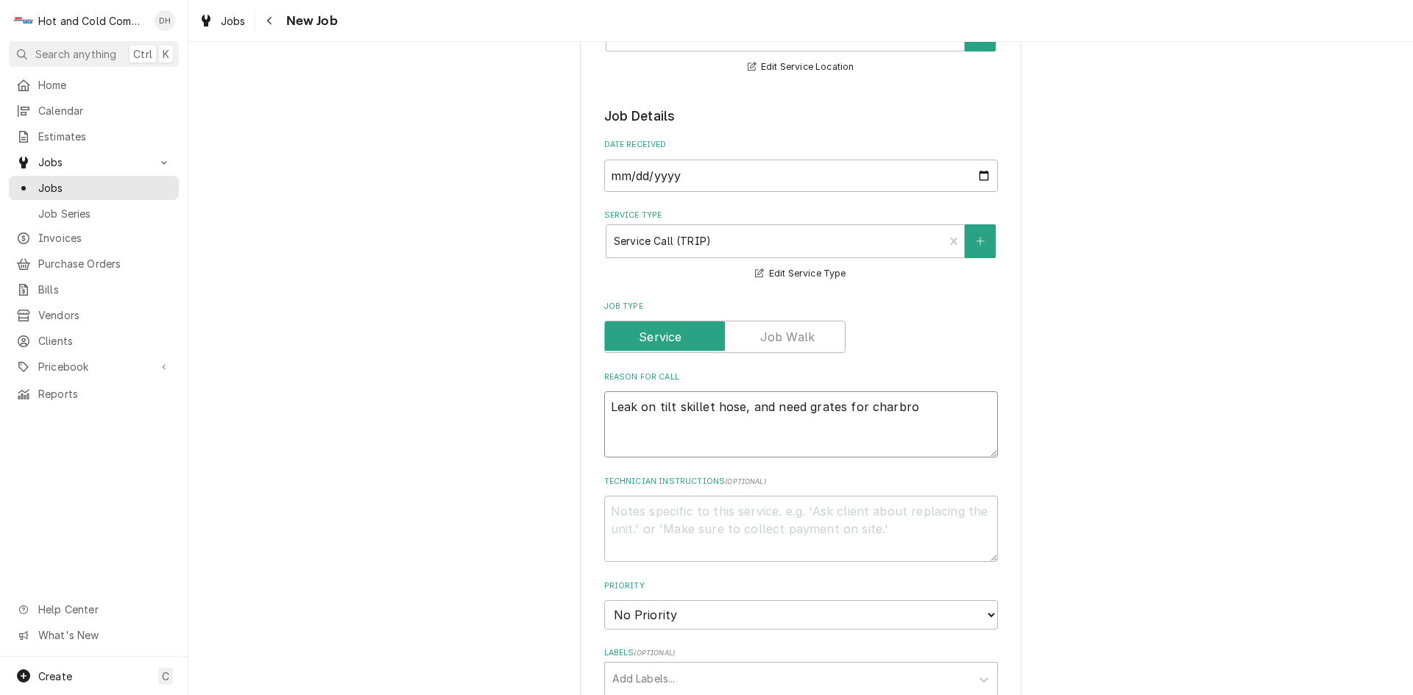
type textarea "Leak on tilt skillet hose, and need grates for charbroi"
type textarea "x"
type textarea "Leak on tilt skillet hose, and need grates for charbroil"
type textarea "x"
type textarea "Leak on tilt skillet hose, and need grates for charbroile"
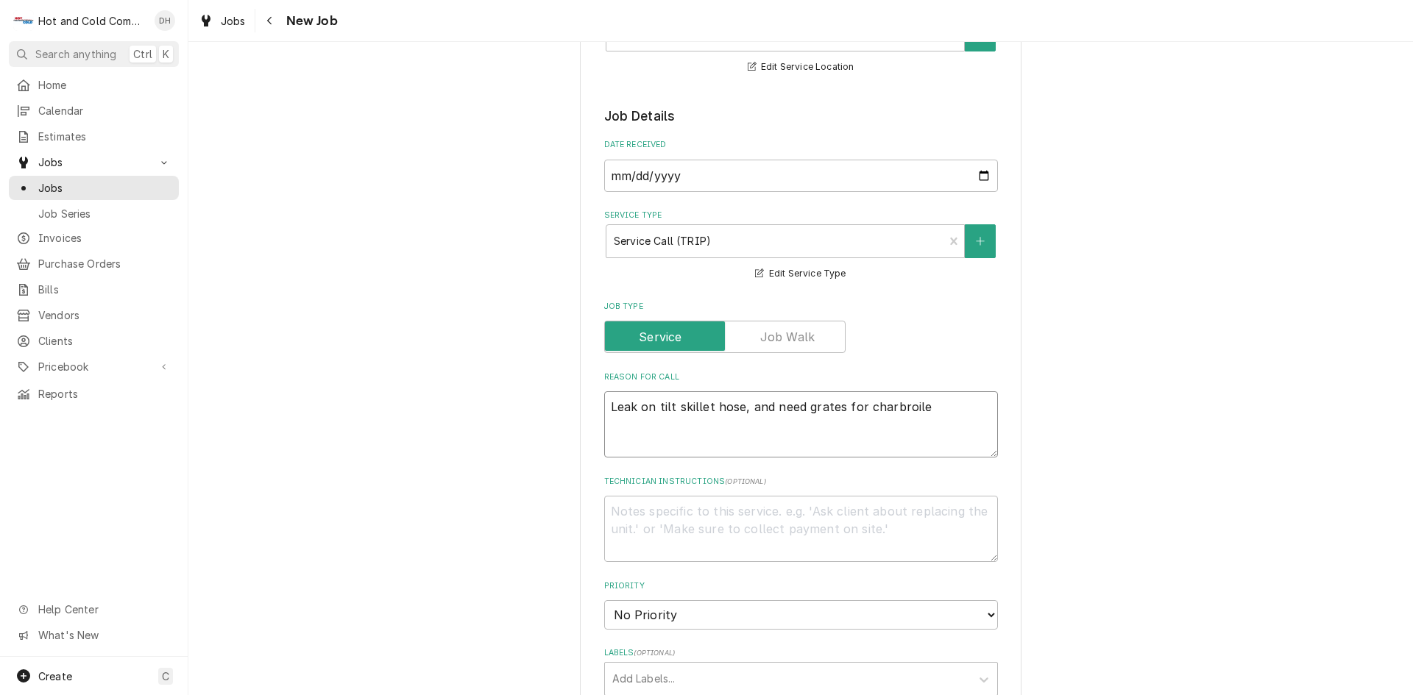
type textarea "x"
type textarea "Leak on tilt skillet hose, and need grates for charbroiler"
type textarea "x"
type textarea "Leak on tilt skillet hose, and need grates for charbroiler"
type textarea "x"
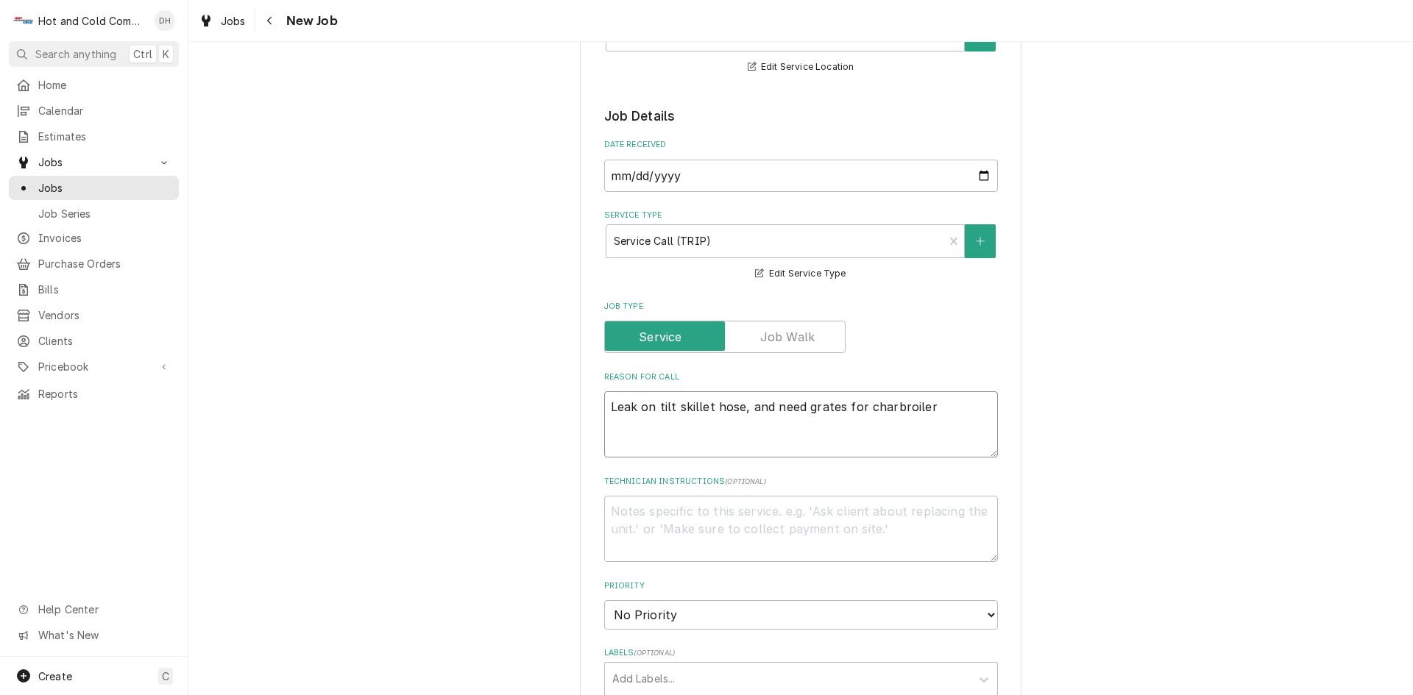
type textarea "Leak on tilt skillet hose, and need grates for charbroiler O"
type textarea "x"
type textarea "Leak on tilt skillet hose, and need grates for charbroiler Or"
type textarea "x"
type textarea "Leak on tilt skillet hose, and need grates for charbroiler Ord"
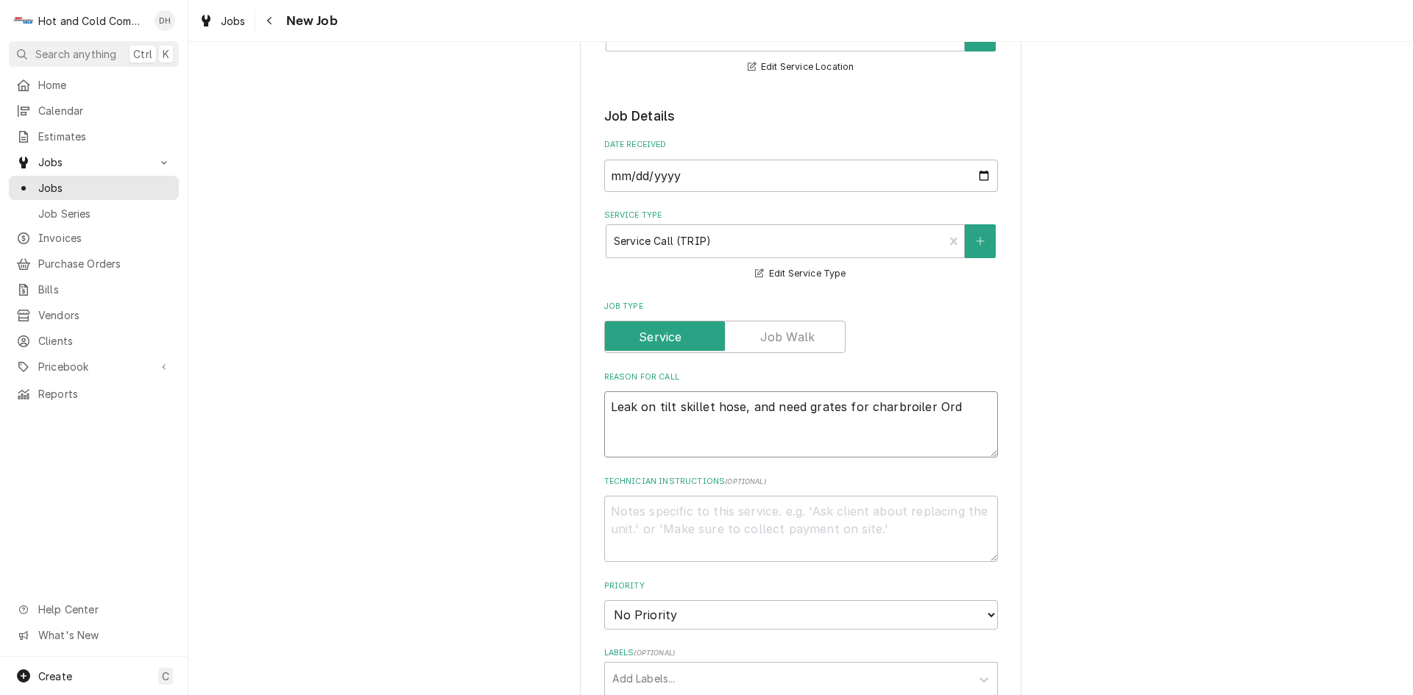
type textarea "x"
type textarea "Leak on tilt skillet hose, and need grates for charbroiler Orde"
type textarea "x"
type textarea "Leak on tilt skillet hose, and need grates for charbroiler Order"
type textarea "x"
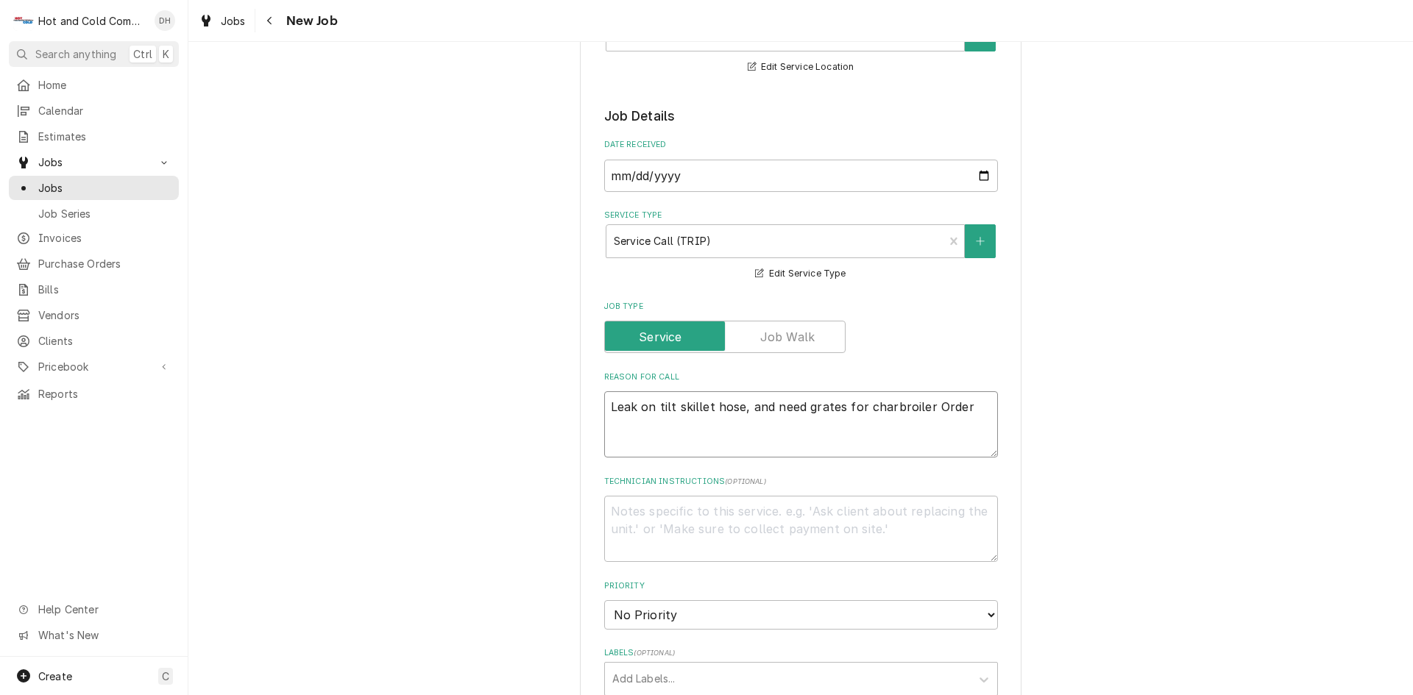
type textarea "Leak on tilt skillet hose, and need grates for charbroiler Ordere"
type textarea "x"
type textarea "Leak on tilt skillet hose, and need grates for charbroiler Ordered"
type textarea "x"
type textarea "Leak on tilt skillet hose, and need grates for charbroiler Ordered"
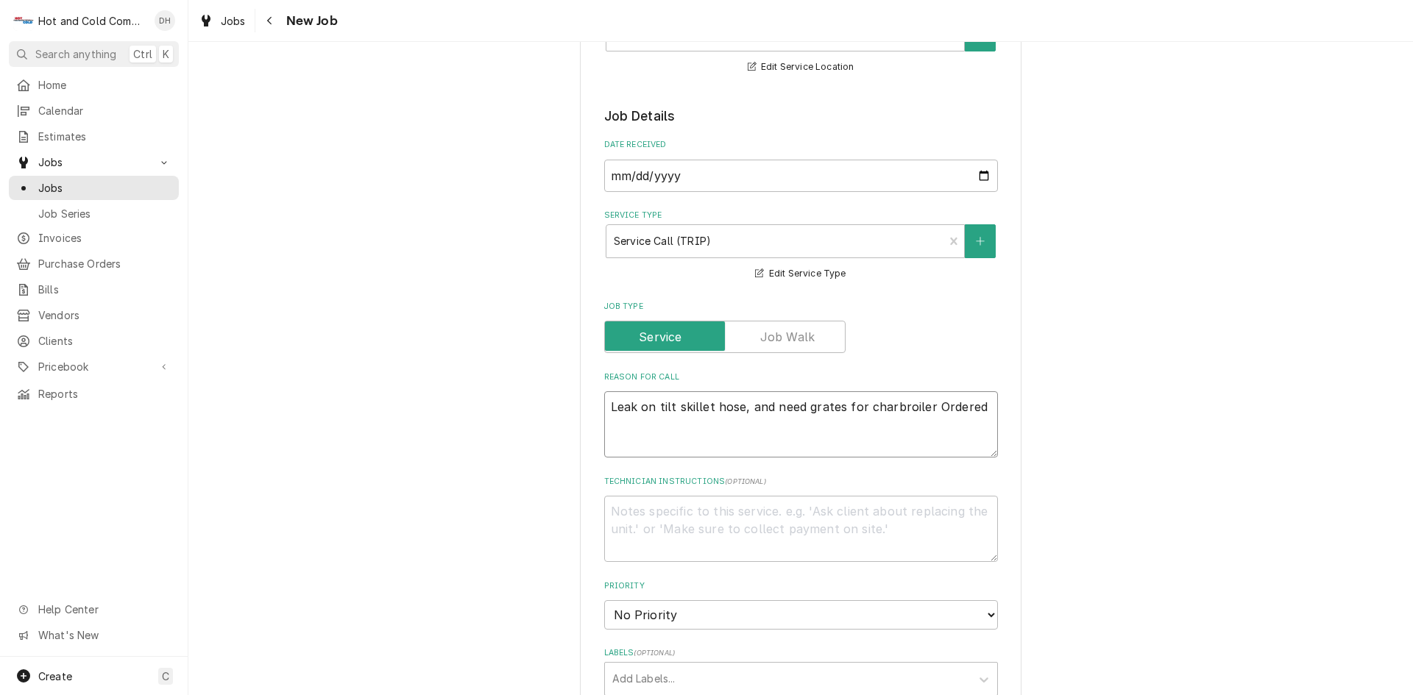
type textarea "x"
type textarea "Leak on tilt skillet hose, and need grates for charbroiler Ordered a"
type textarea "x"
type textarea "Leak on tilt skillet hose, and need grates for charbroiler Ordered an"
type textarea "x"
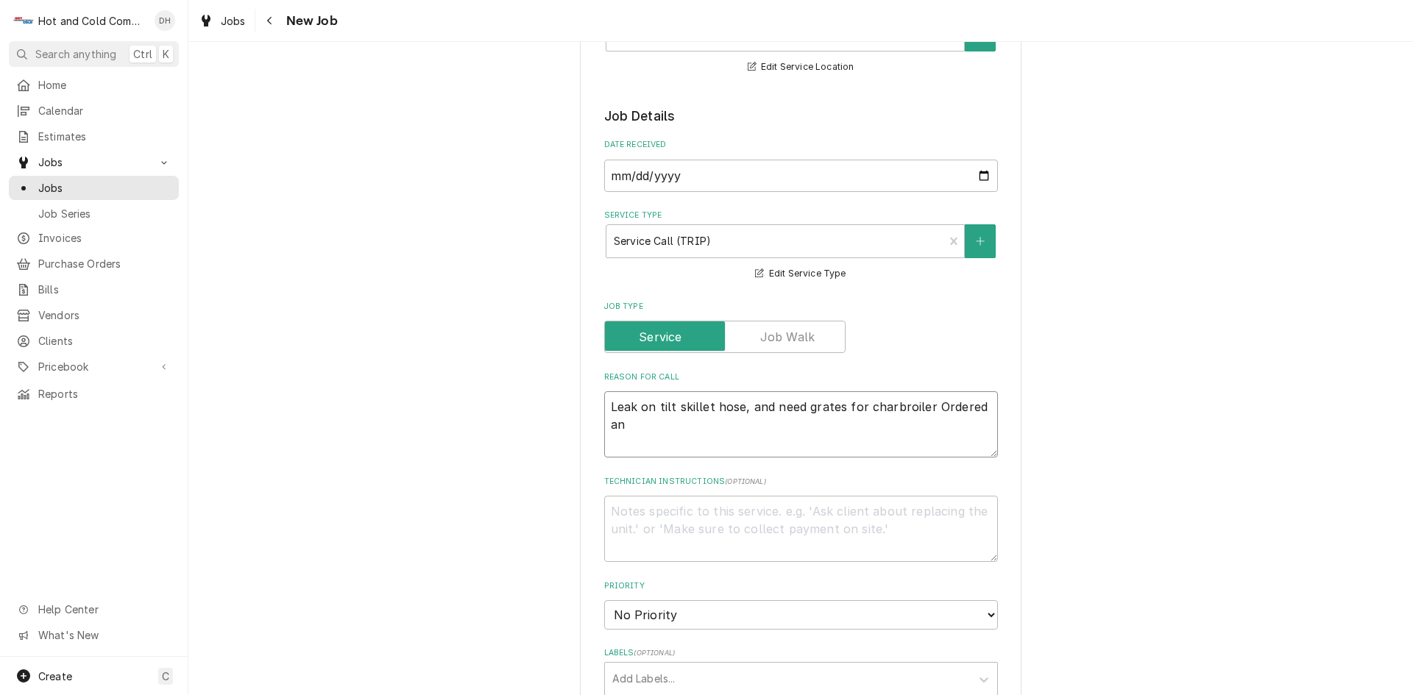
type textarea "Leak on tilt skillet hose, and need grates for charbroiler Ordered and"
type textarea "x"
type textarea "Leak on tilt skillet hose, and need grates for charbroiler Ordered and"
type textarea "x"
type textarea "Leak on tilt skillet hose, and need grates for charbroiler Ordered and p"
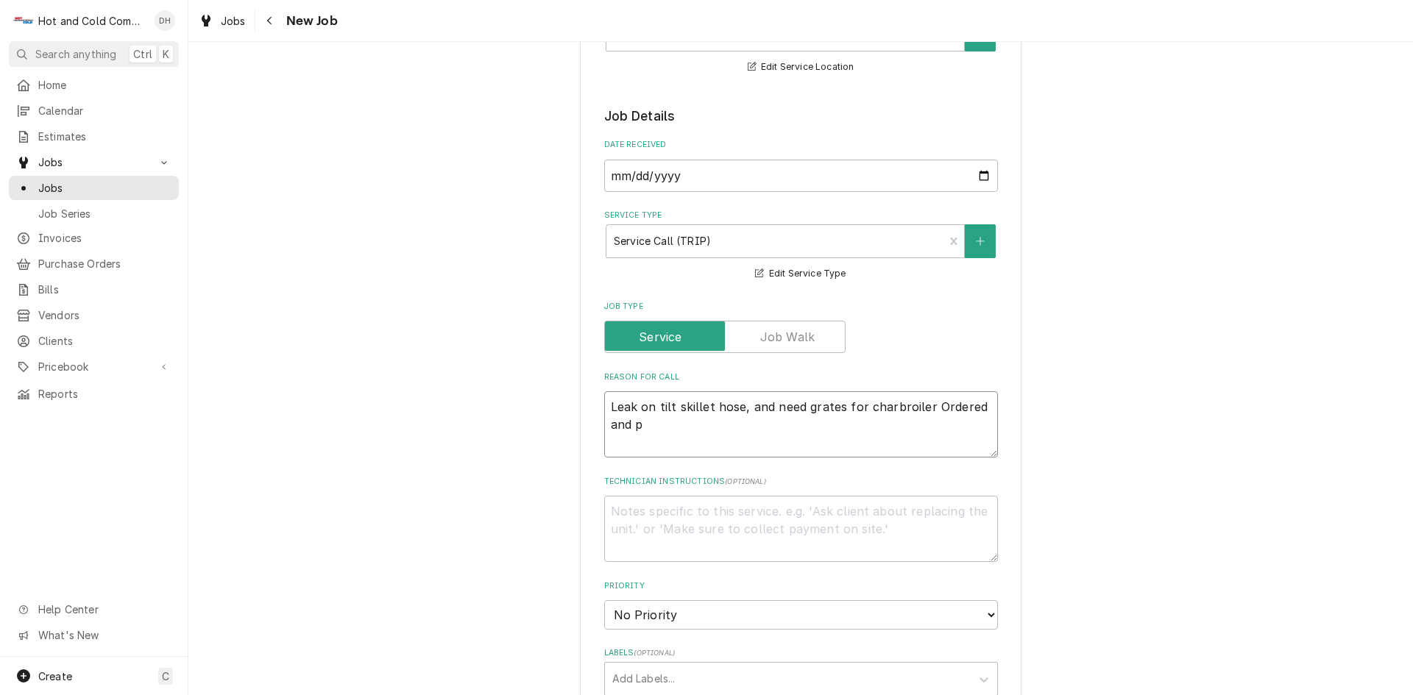
type textarea "x"
type textarea "Leak on tilt skillet hose, and need grates for charbroiler Ordered and pi"
type textarea "x"
type textarea "Leak on tilt skillet hose, and need grates for charbroiler Ordered and pil"
type textarea "x"
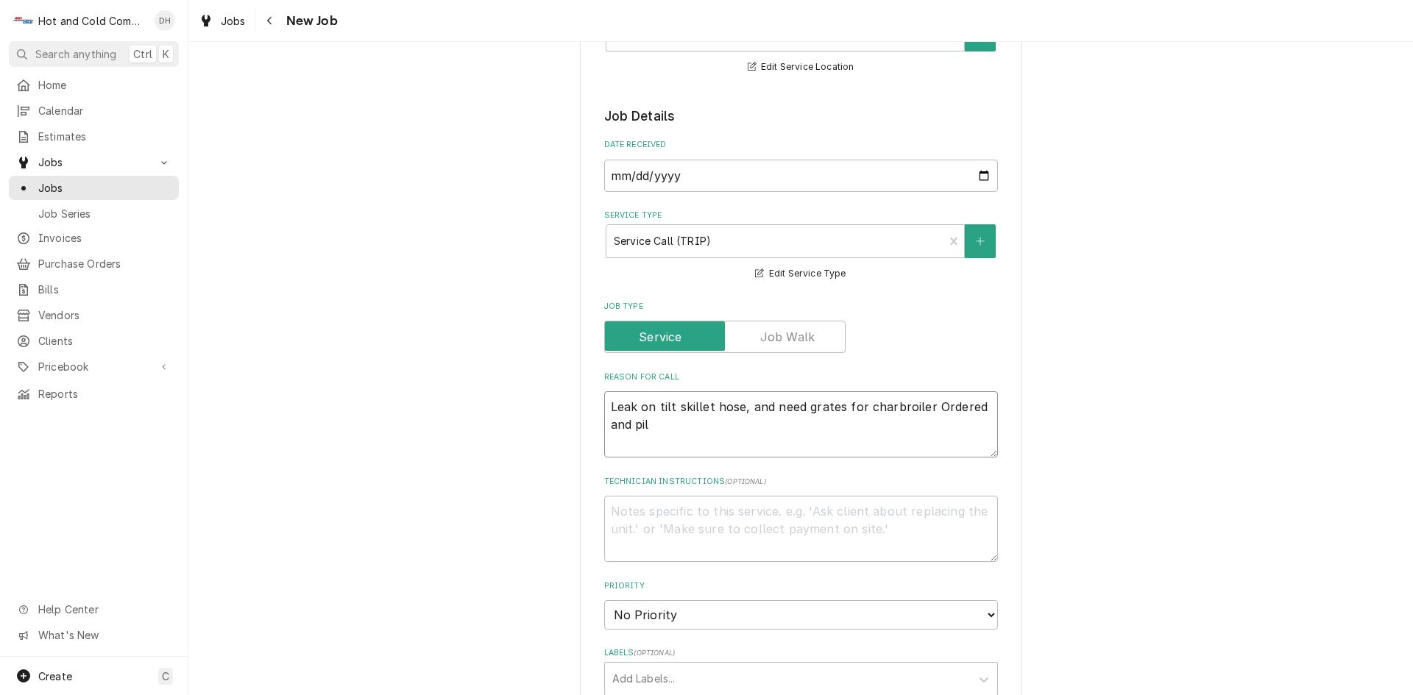
type textarea "Leak on tilt skillet hose, and need grates for charbroiler Ordered and pilo"
type textarea "x"
type textarea "Leak on tilt skillet hose, and need grates for charbroiler Ordered and pilot"
type textarea "x"
type textarea "Leak on tilt skillet hose, and need grates for charbroiler Ordered and pilot"
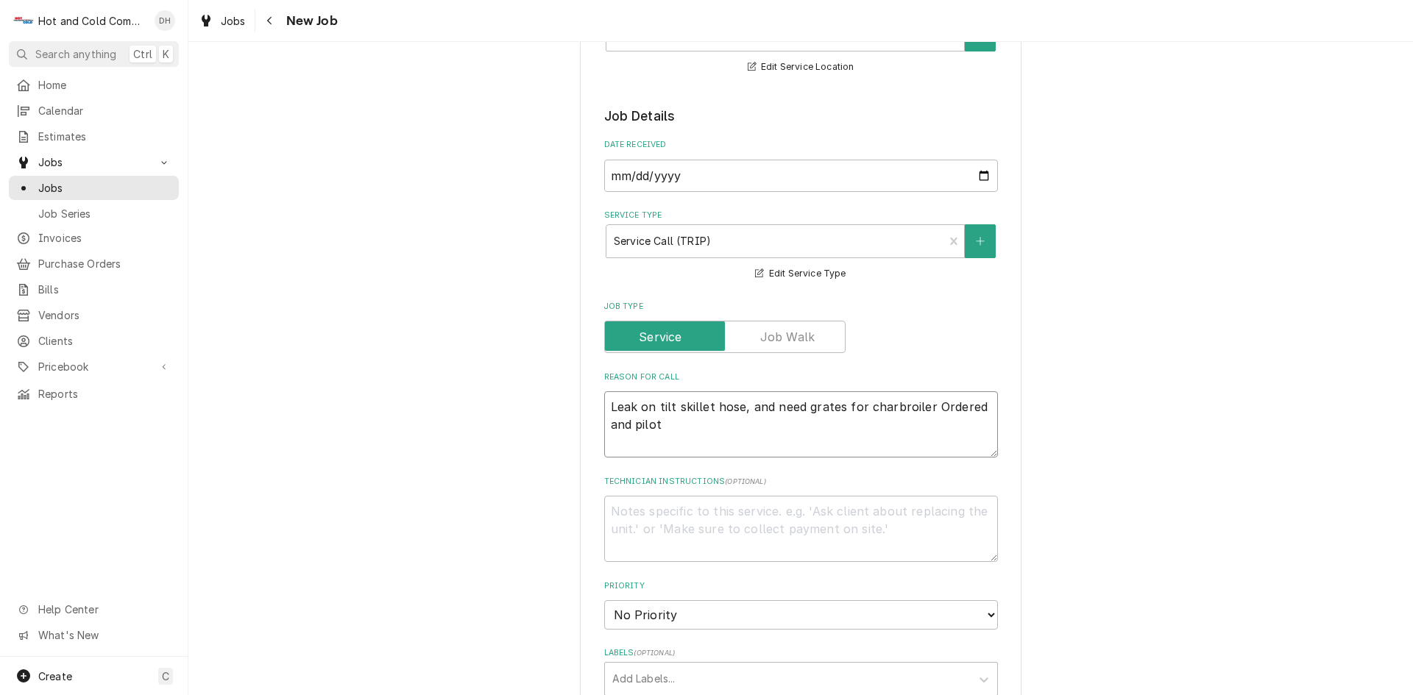
type textarea "x"
type textarea "Leak on tilt skillet hose, and need grates for charbroiler Ordered and pilot l"
type textarea "x"
type textarea "Leak on tilt skillet hose, and need grates for charbroiler Ordered and pilot li"
type textarea "x"
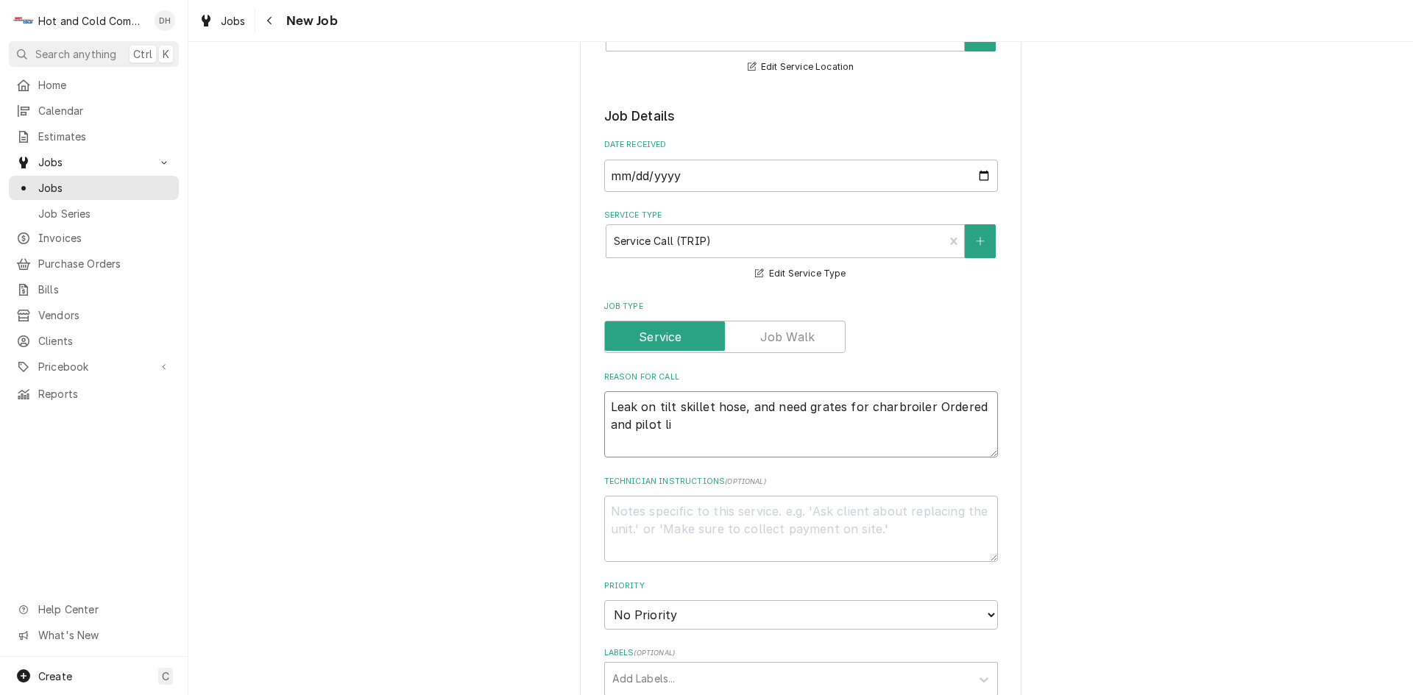
type textarea "Leak on tilt skillet hose, and need grates for charbroiler Ordered and pilot lig"
type textarea "x"
type textarea "Leak on tilt skillet hose, and need grates for charbroiler Ordered and pilot li…"
type textarea "x"
type textarea "Leak on tilt skillet hose, and need grates for charbroiler Ordered and pilot li…"
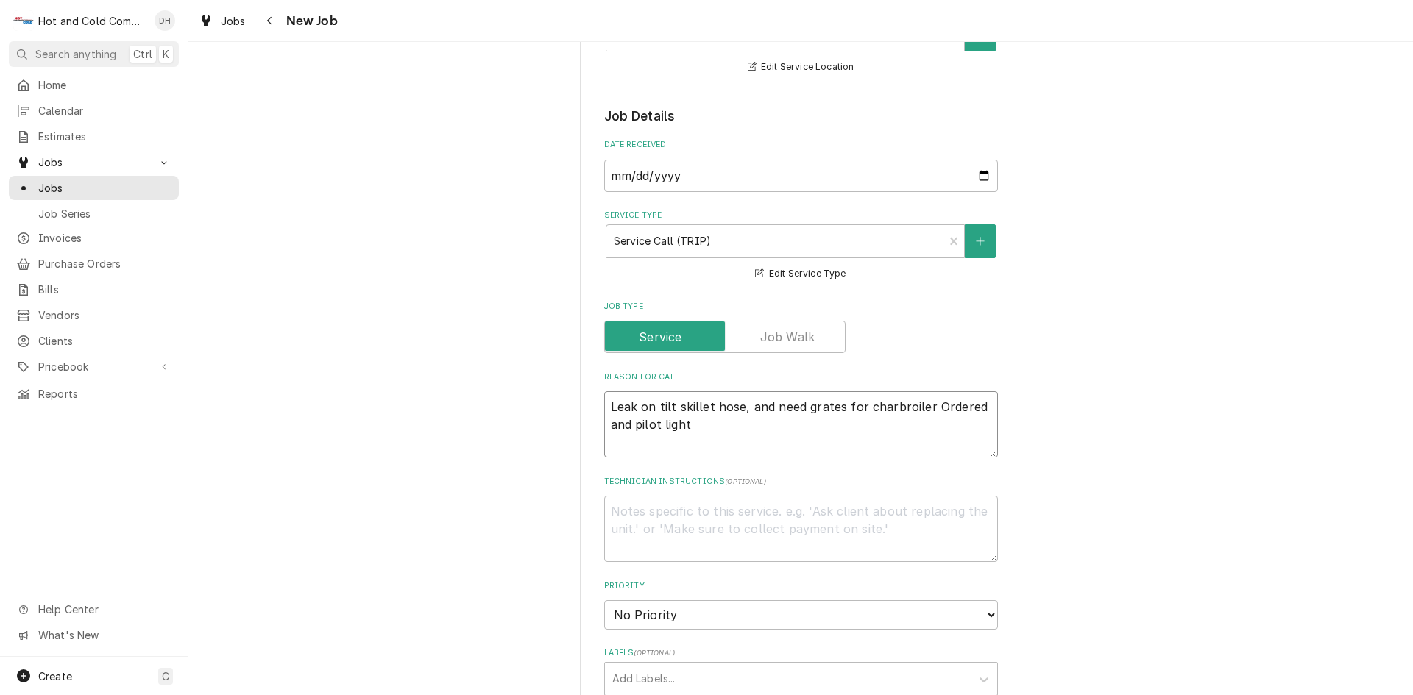
type textarea "x"
type textarea "Leak on tilt skillet hose, and need grates for charbroiler Ordered and pilot li…"
type textarea "x"
type textarea "Leak on tilt skillet hose, and need grates for charbroiler Ordered and pilot li…"
type textarea "x"
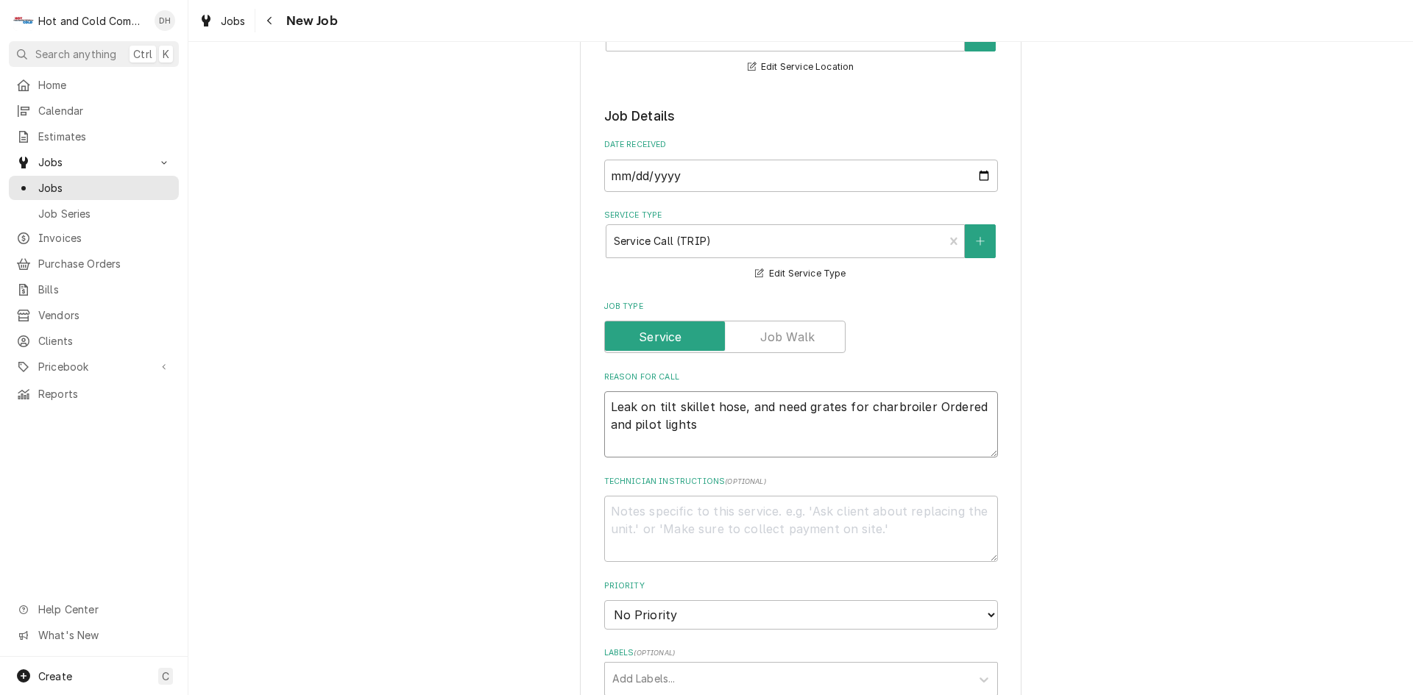
type textarea "Leak on tilt skillet hose, and need grates for charbroiler Ordered and pilot li…"
type textarea "x"
type textarea "Leak on tilt skillet hose, and need grates for charbroiler Ordered and pilot li…"
type textarea "x"
type textarea "Leak on tilt skillet hose, and need grates for charbroiler Ordered and pilot li…"
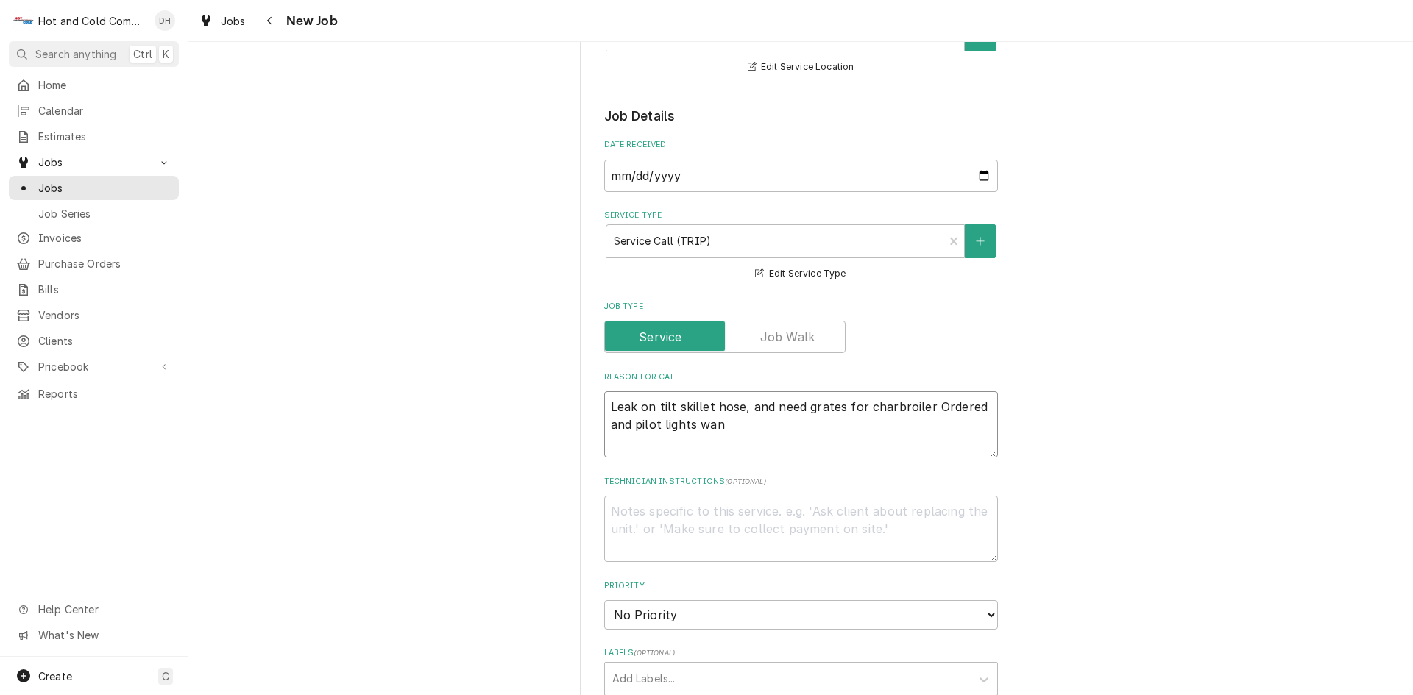
type textarea "x"
type textarea "Leak on tilt skillet hose, and need grates for charbroiler Ordered and pilot li…"
type textarea "x"
type textarea "Leak on tilt skillet hose, and need grates for charbroiler Ordered and pilot li…"
type textarea "x"
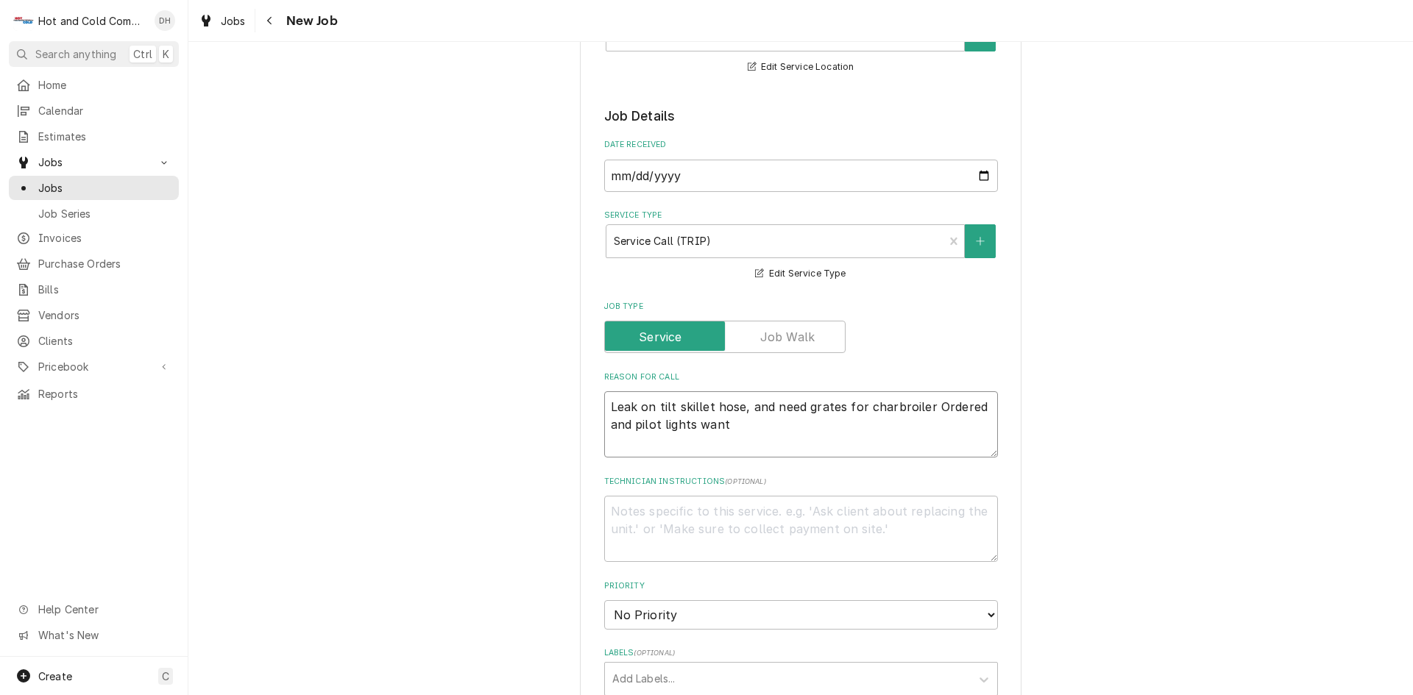
type textarea "Leak on tilt skillet hose, and need grates for charbroiler Ordered and pilot li…"
type textarea "x"
type textarea "Leak on tilt skillet hose, and need grates for charbroiler Ordered and pilot li…"
type textarea "x"
type textarea "Leak on tilt skillet hose, and need grates for charbroiler Ordered and pilot li…"
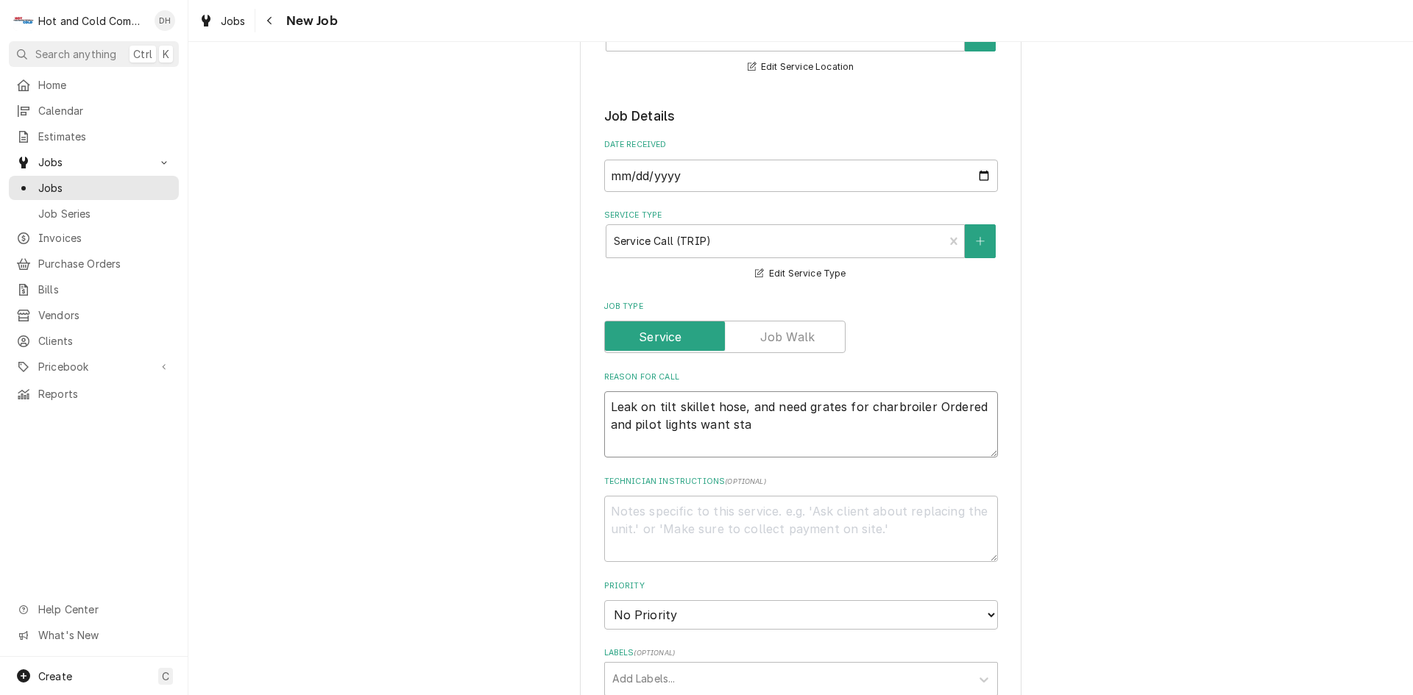
type textarea "x"
type textarea "Leak on tilt skillet hose, and need grates for charbroiler Ordered and pilot li…"
type textarea "x"
type textarea "Leak on tilt skillet hose, and need grates for charbroiler Ordered and pilot li…"
type textarea "x"
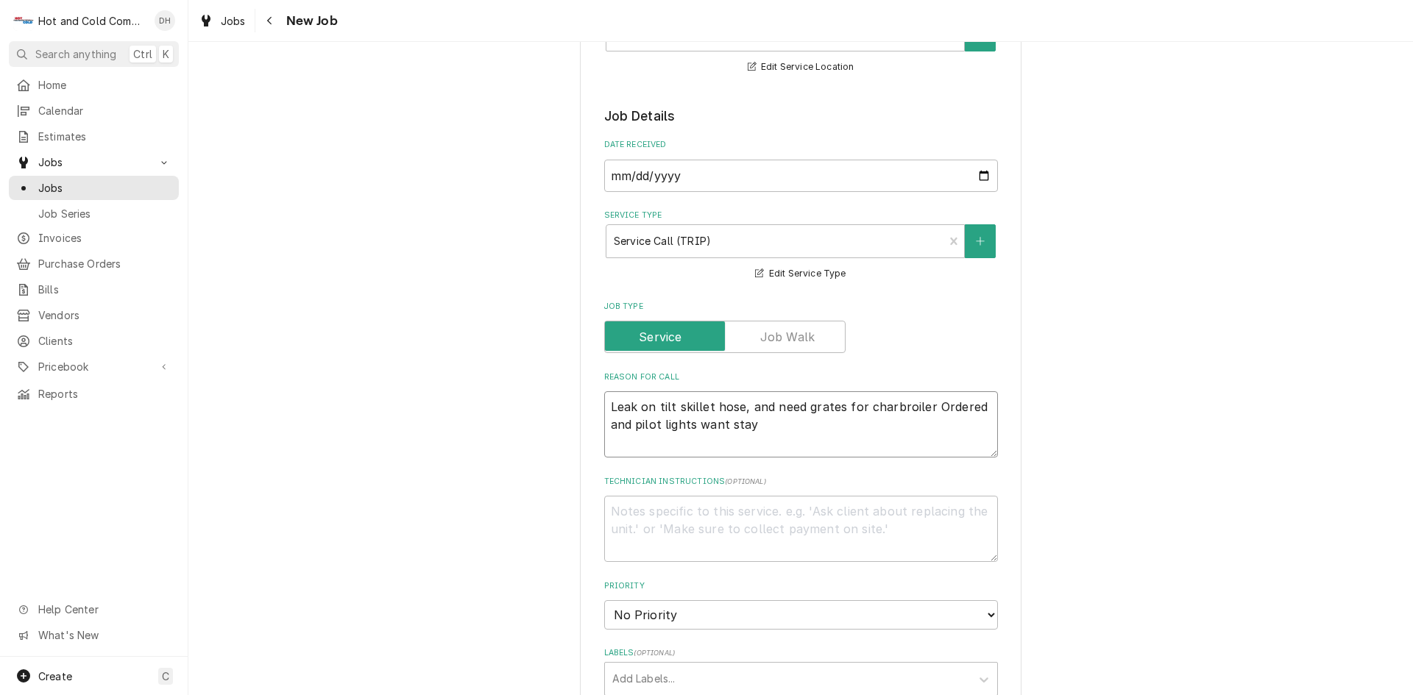
type textarea "Leak on tilt skillet hose, and need grates for charbroiler Ordered and pilot li…"
type textarea "x"
type textarea "Leak on tilt skillet hose, and need grates for charbroiler Ordered and pilot li…"
type textarea "x"
type textarea "Leak on tilt skillet hose, and need grates for charbroiler Ordered and pilot li…"
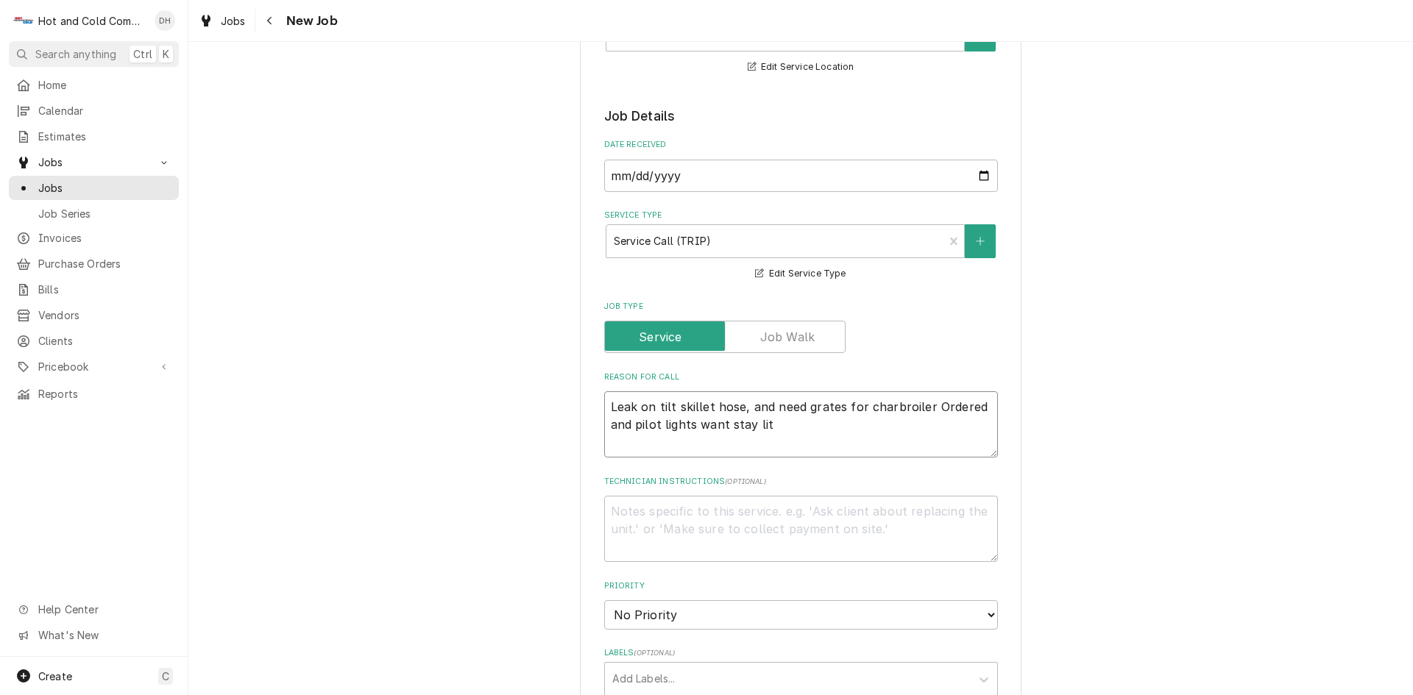
click at [881, 407] on textarea "Leak on tilt skillet hose, and need grates for charbroiler Ordered and pilot li…" at bounding box center [801, 425] width 394 height 66
type textarea "x"
type textarea "Leak on tilt skillet hose, and need grates for char broiler Ordered and pilot l…"
type textarea "x"
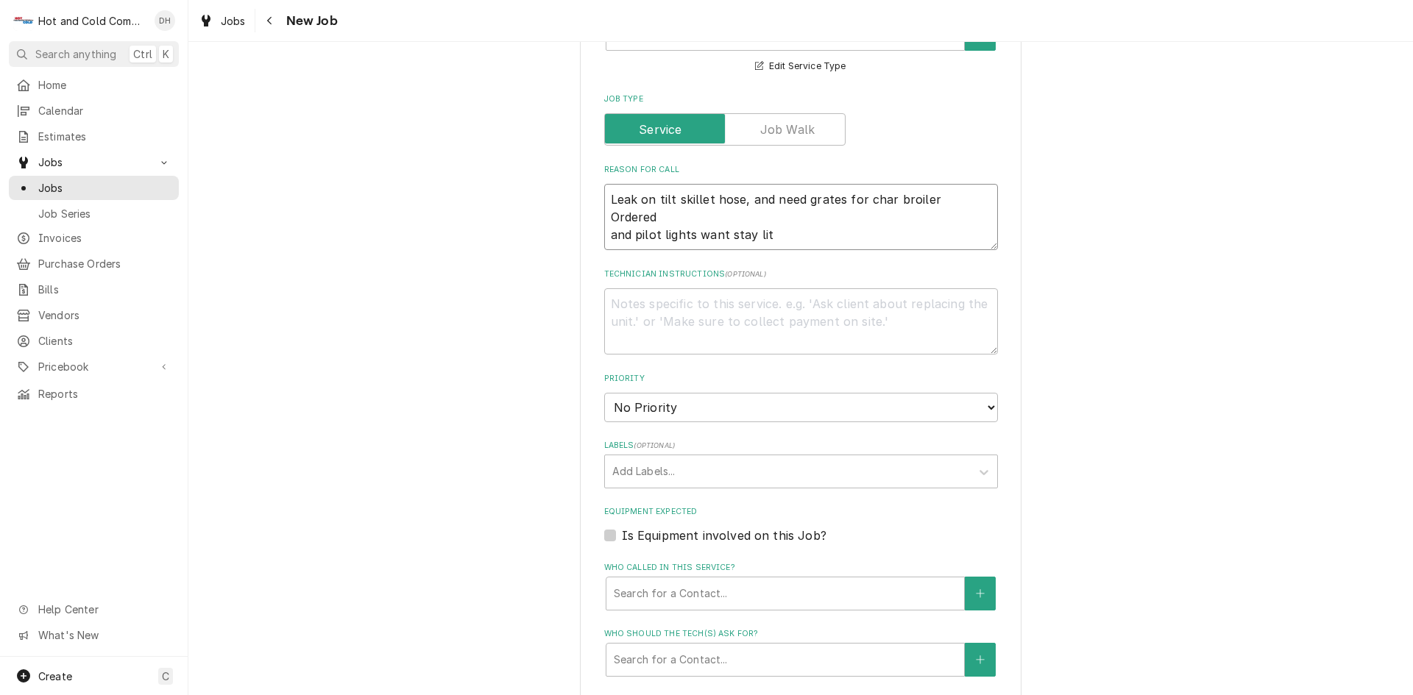
scroll to position [736, 0]
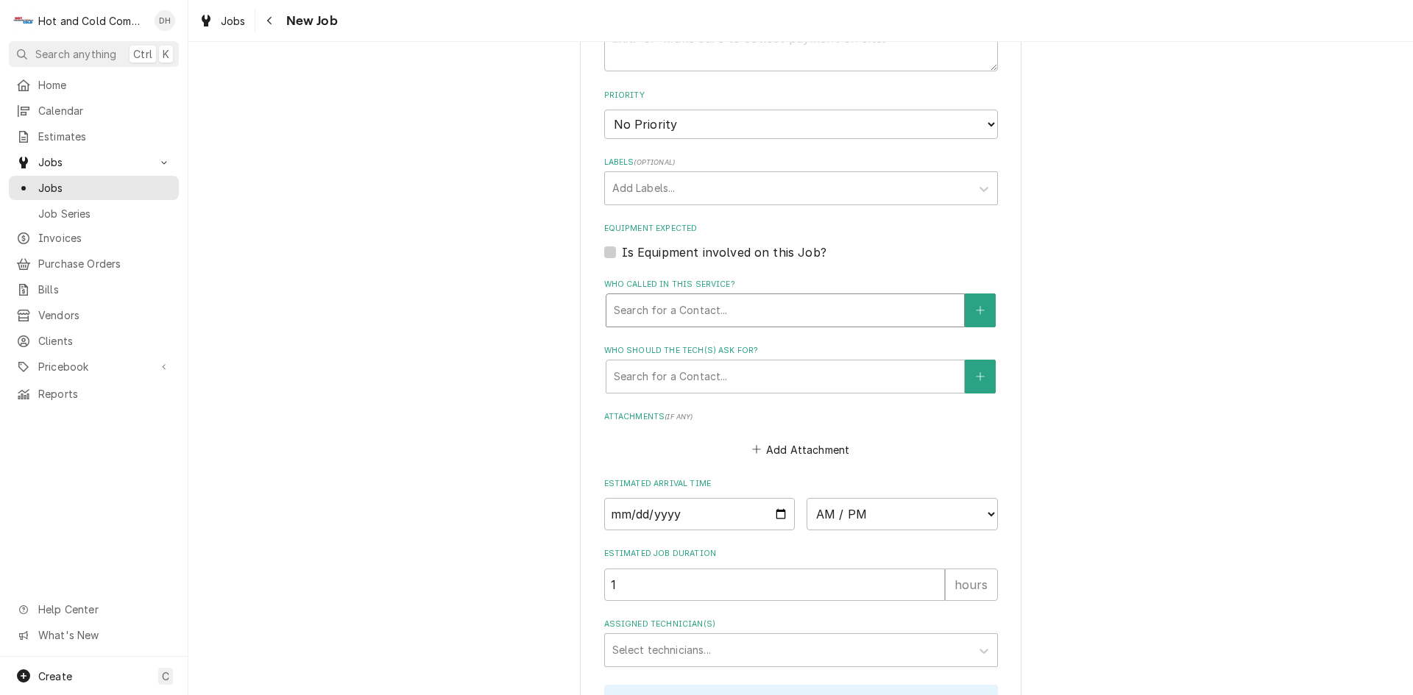
type textarea "Leak on tilt skillet hose, and need grates for char broiler Ordered and pilot l…"
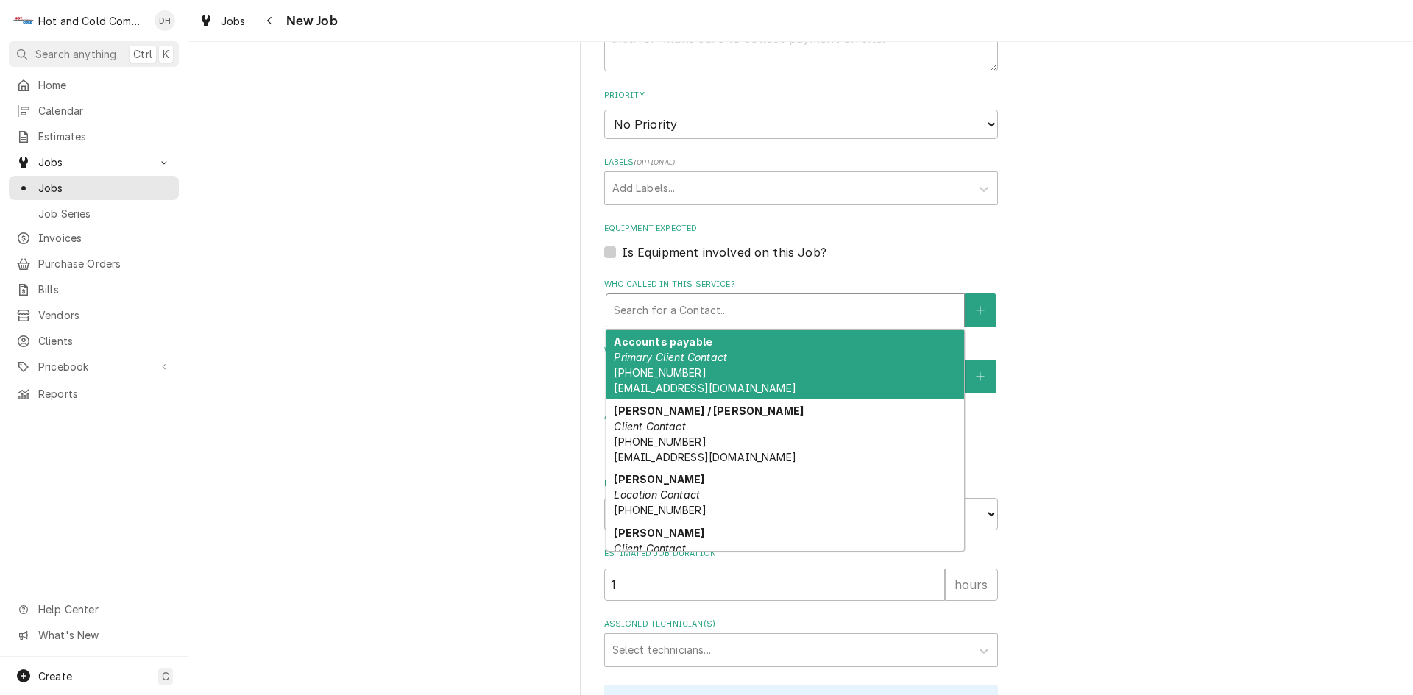
click at [690, 304] on div "Who called in this service?" at bounding box center [785, 310] width 343 height 26
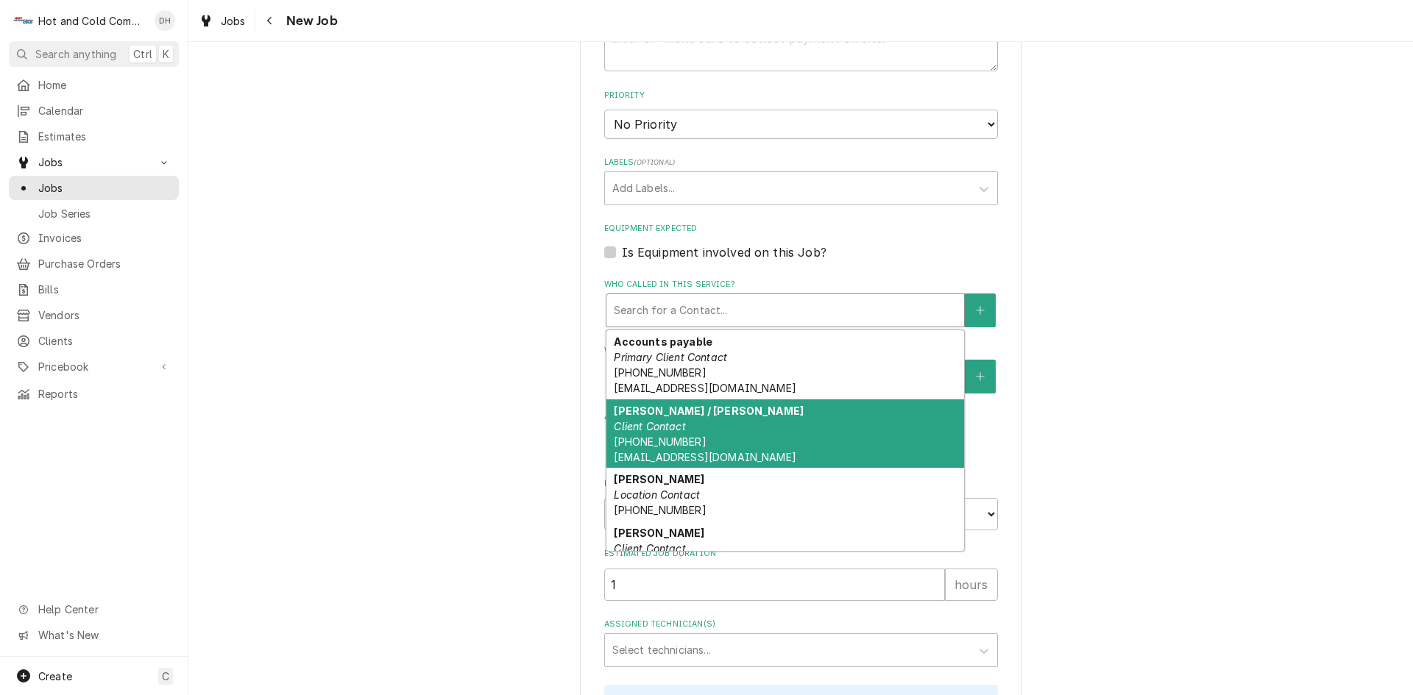
scroll to position [93, 0]
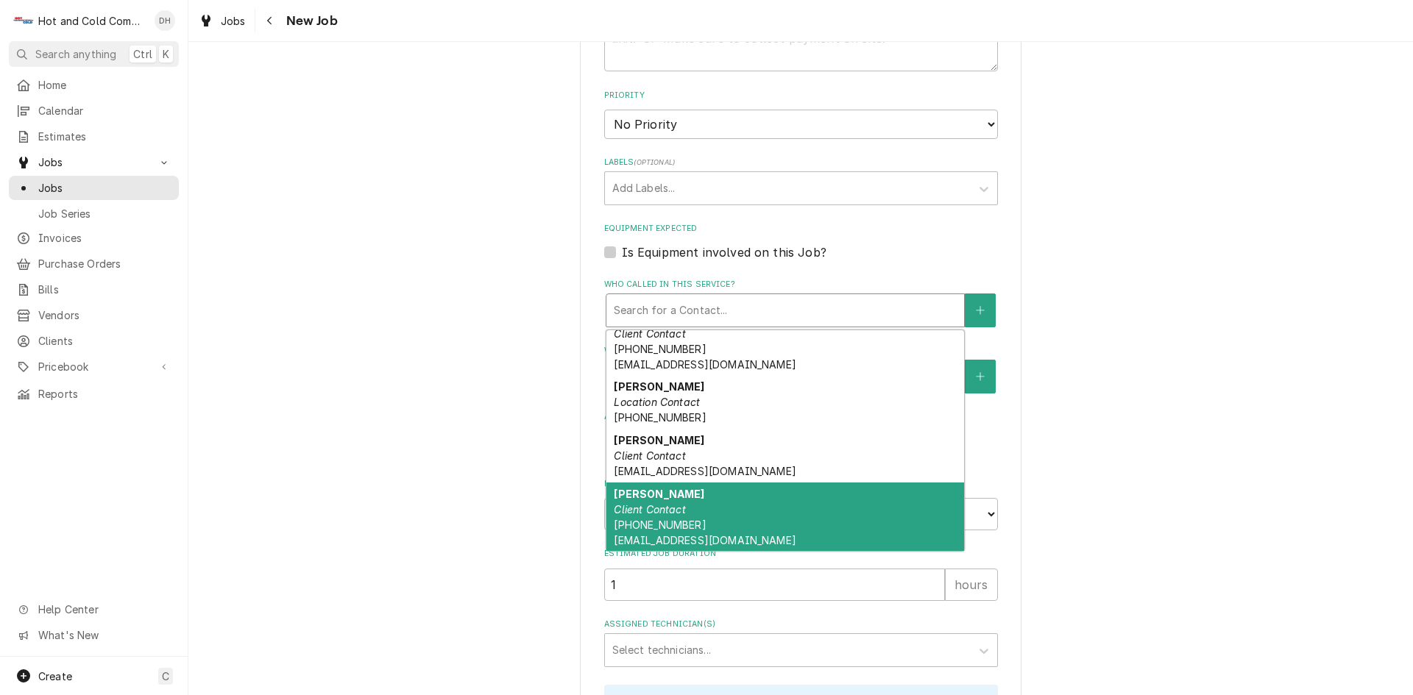
click at [685, 515] on div "[PERSON_NAME] Client Contact [PHONE_NUMBER] [EMAIL_ADDRESS][DOMAIN_NAME]" at bounding box center [785, 517] width 358 height 69
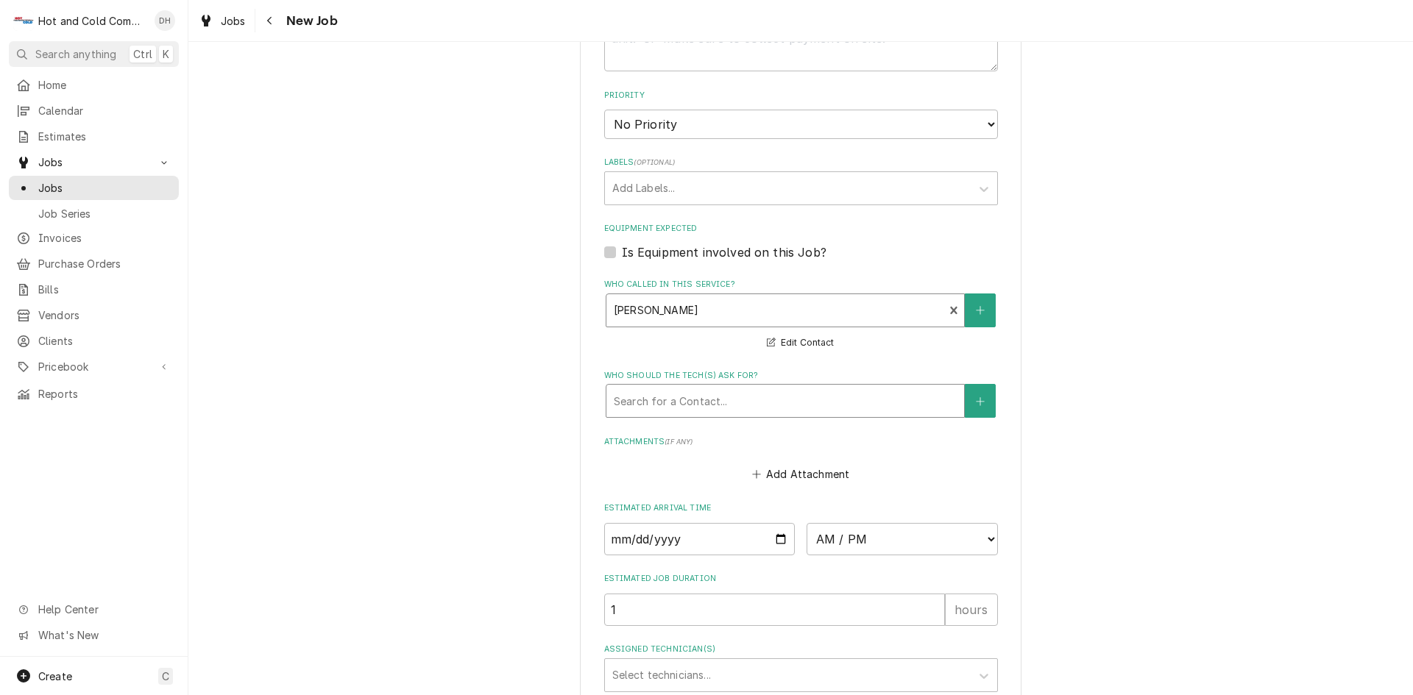
click at [790, 395] on div "Who should the tech(s) ask for?" at bounding box center [785, 401] width 343 height 26
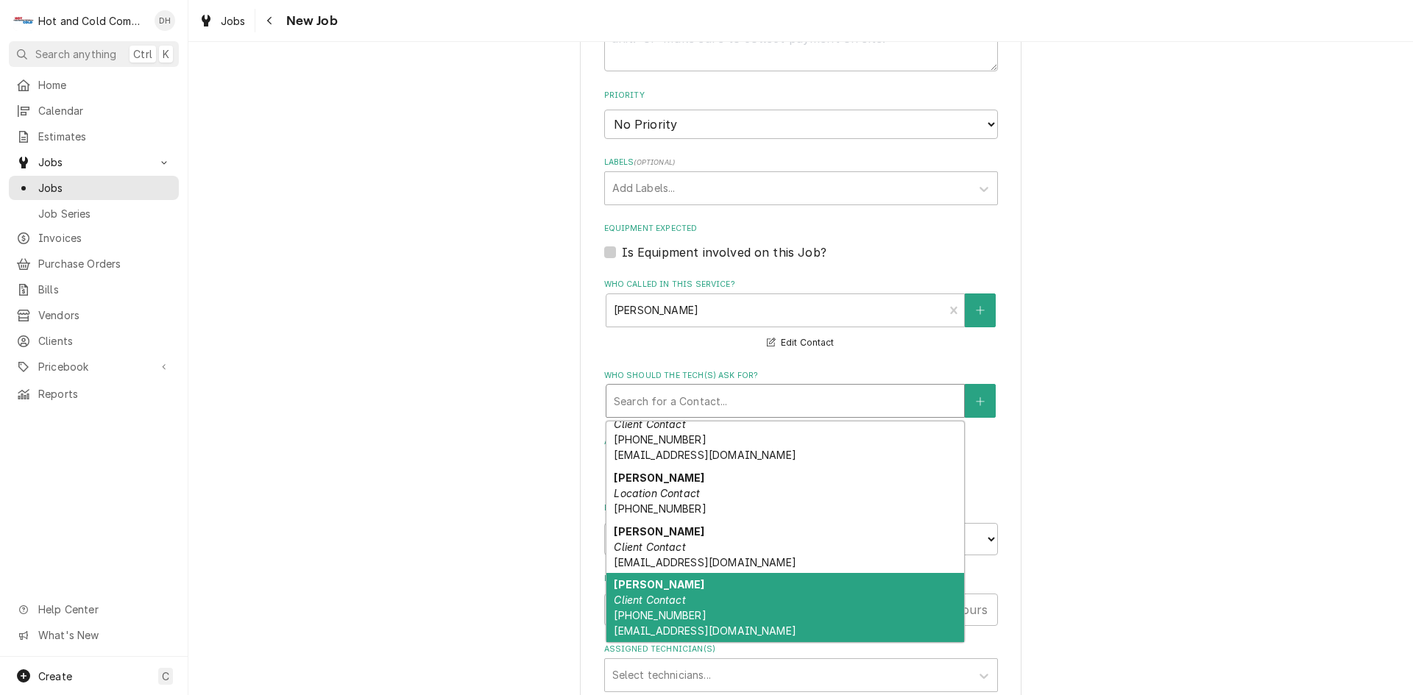
drag, startPoint x: 664, startPoint y: 607, endPoint x: 672, endPoint y: 603, distance: 8.9
click at [666, 607] on div "[PERSON_NAME] Client Contact [PHONE_NUMBER] [EMAIL_ADDRESS][DOMAIN_NAME]" at bounding box center [785, 607] width 358 height 69
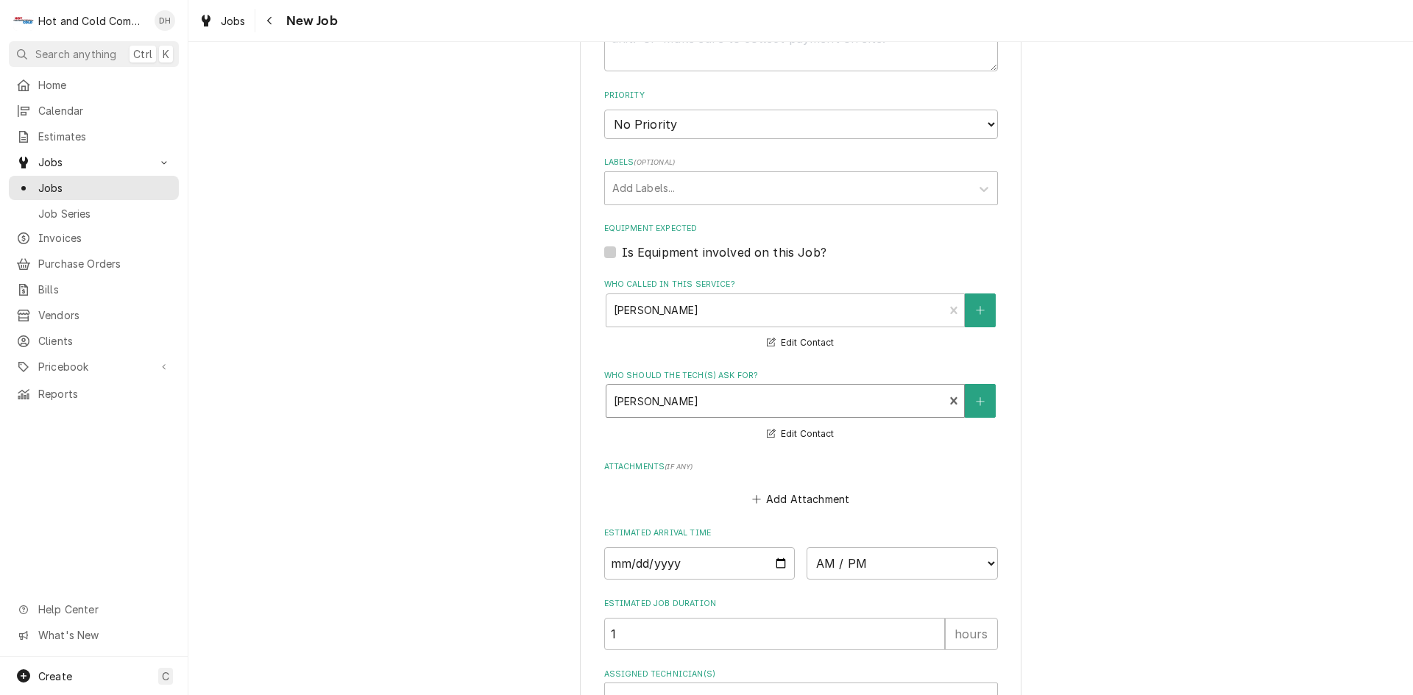
scroll to position [981, 0]
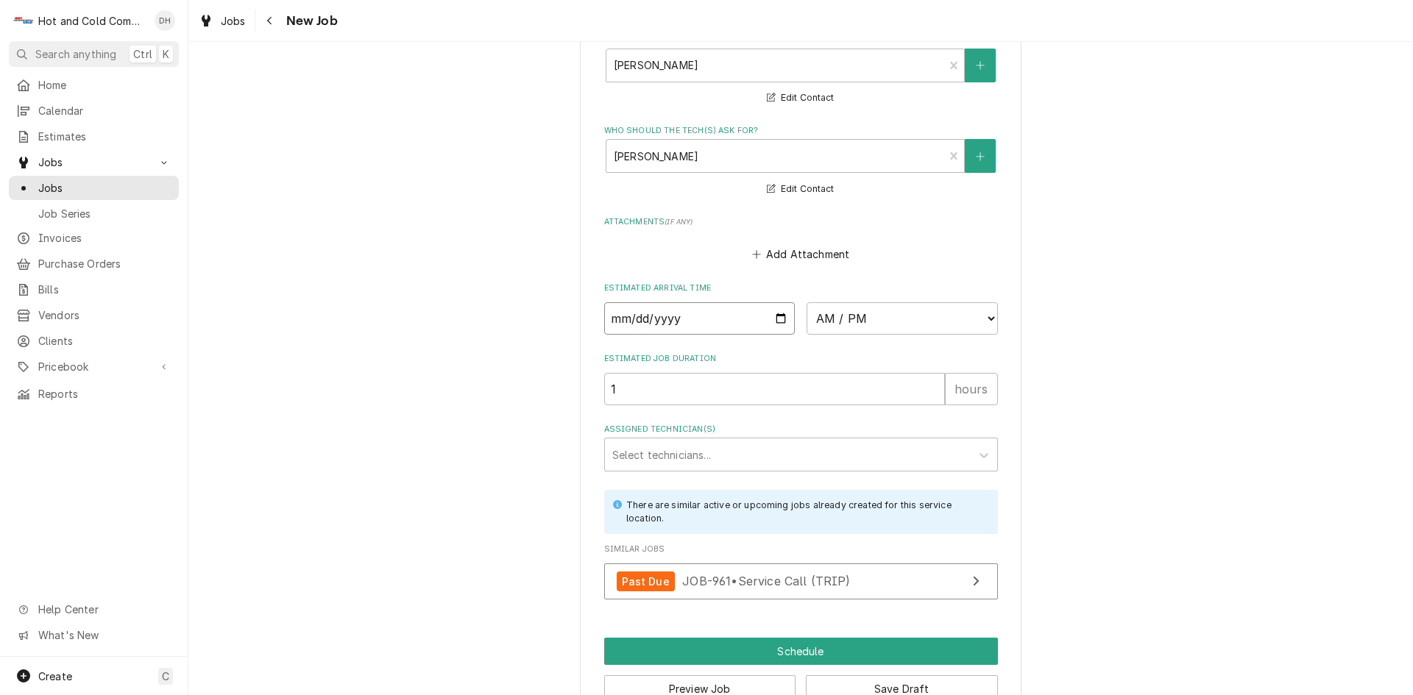
click at [779, 316] on input "Date" at bounding box center [699, 318] width 191 height 32
click at [981, 312] on select "AM / PM 6:00 AM 6:15 AM 6:30 AM 6:45 AM 7:00 AM 7:15 AM 7:30 AM 7:45 AM 8:00 AM…" at bounding box center [902, 318] width 191 height 32
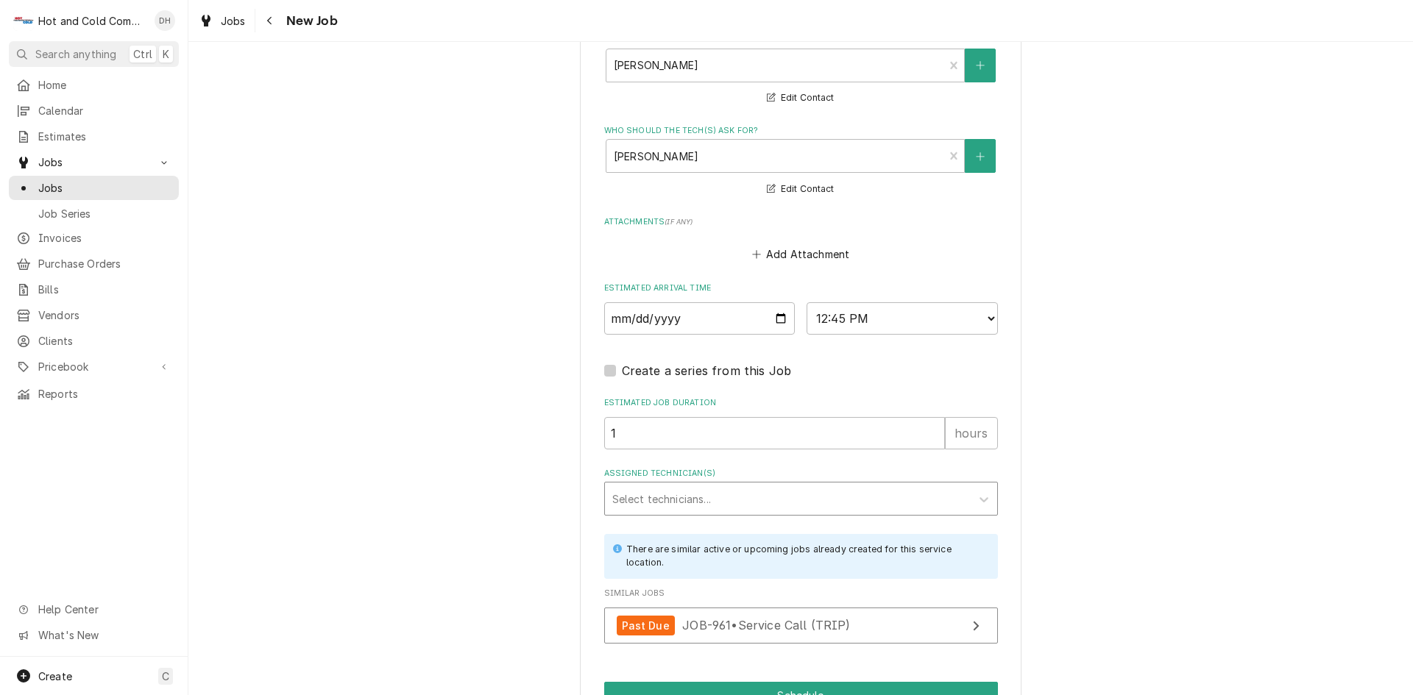
click at [648, 486] on div "Assigned Technician(s)" at bounding box center [787, 499] width 351 height 26
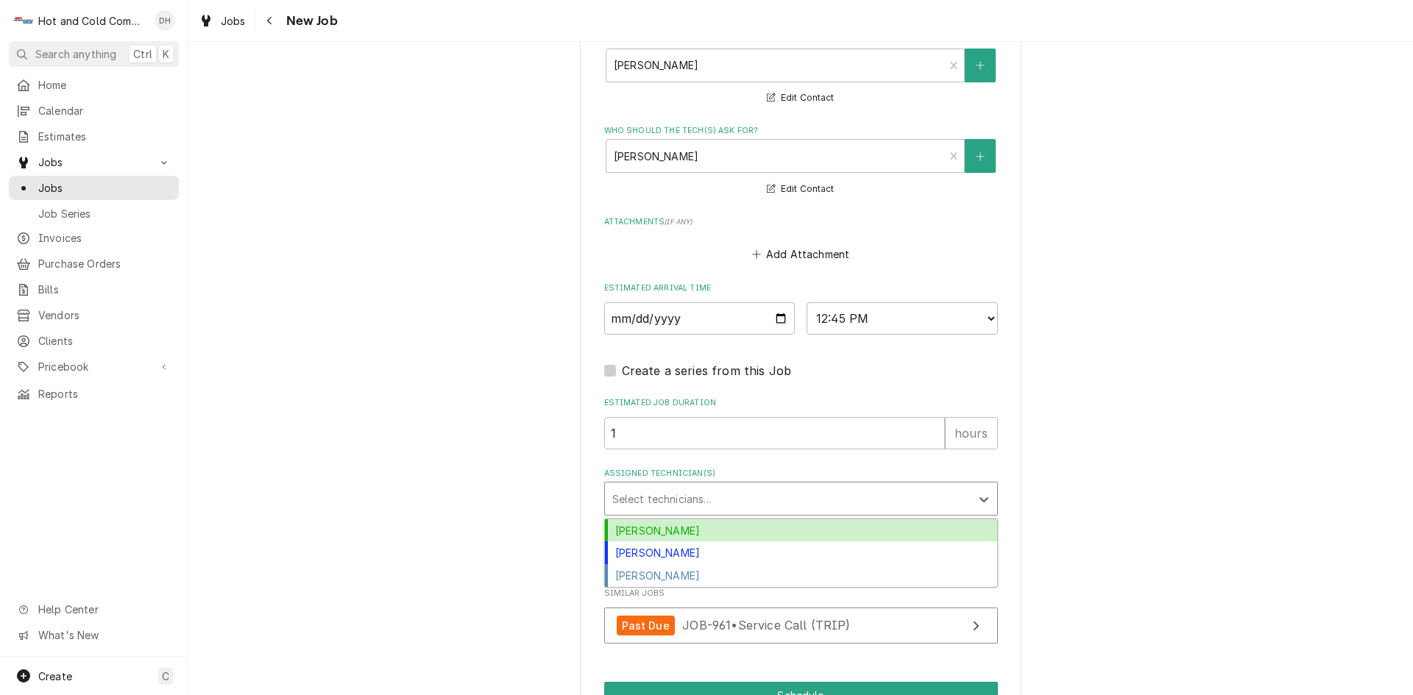
click at [662, 531] on div "[PERSON_NAME]" at bounding box center [801, 531] width 392 height 23
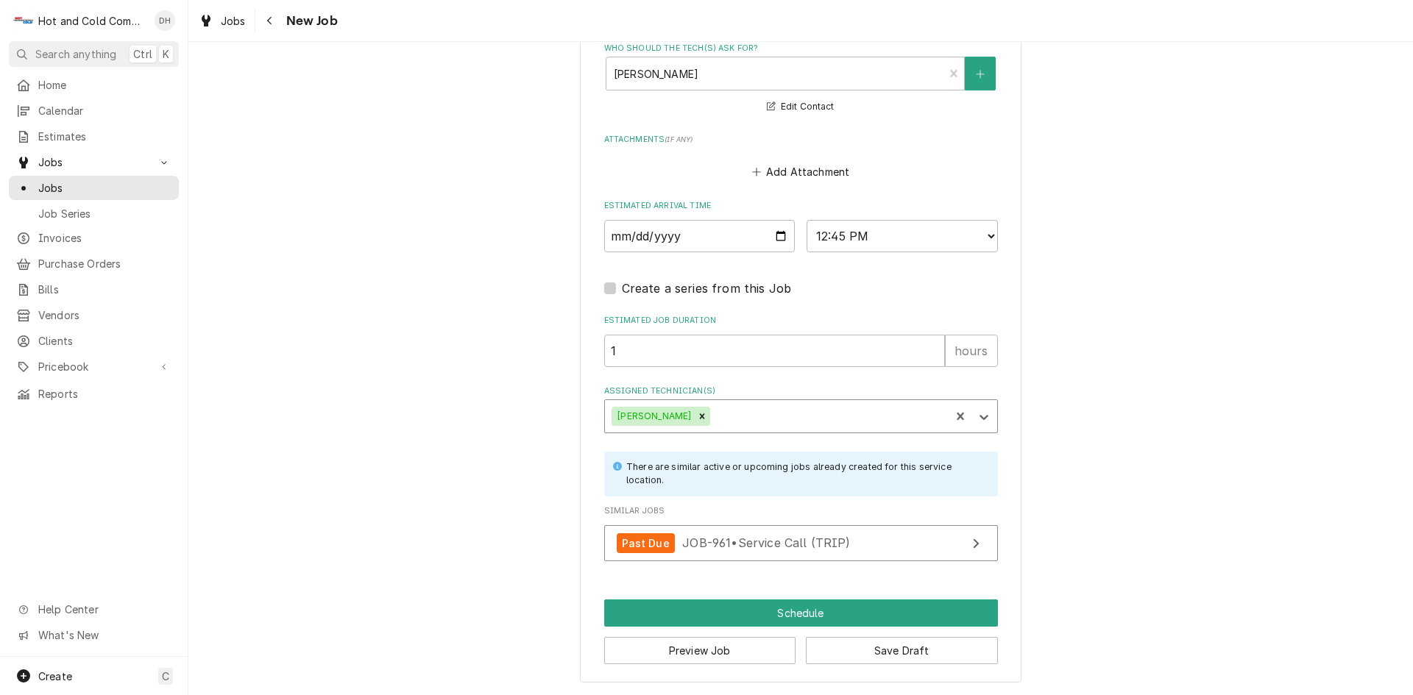
scroll to position [1064, 0]
click at [790, 615] on button "Schedule" at bounding box center [801, 612] width 394 height 27
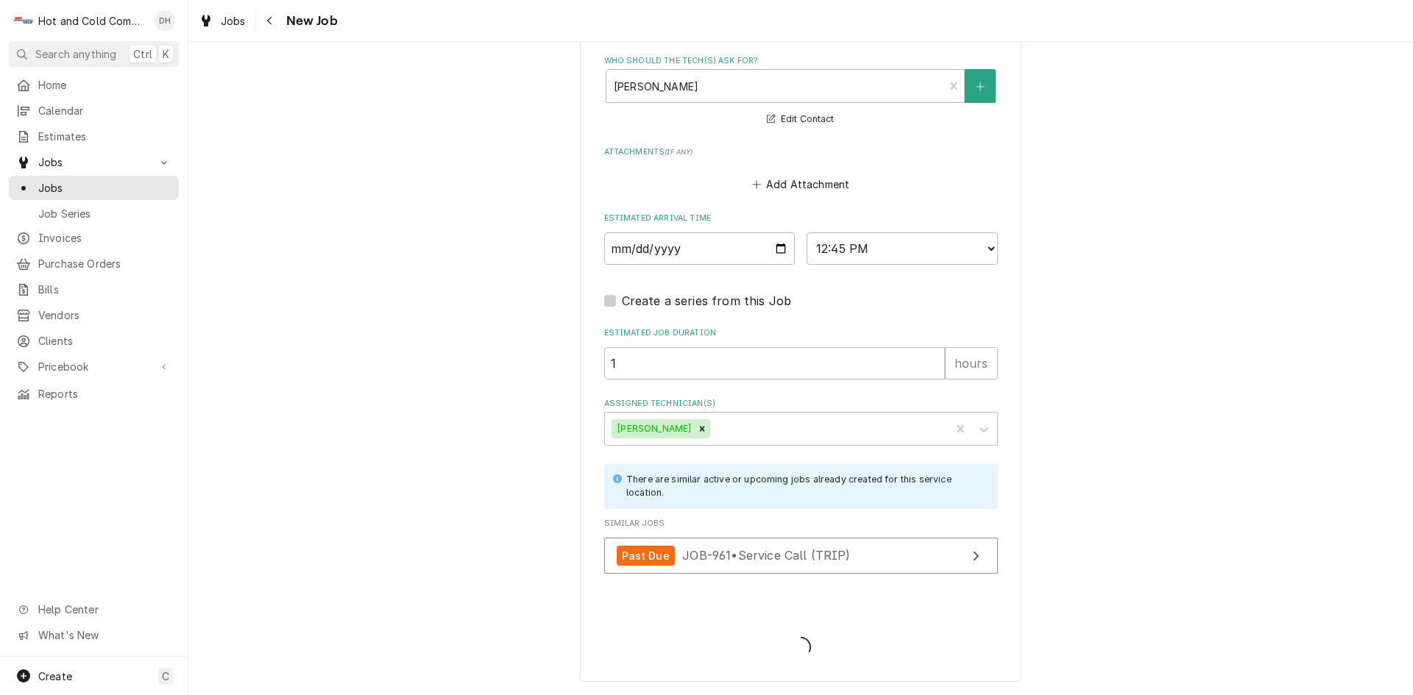
scroll to position [1051, 0]
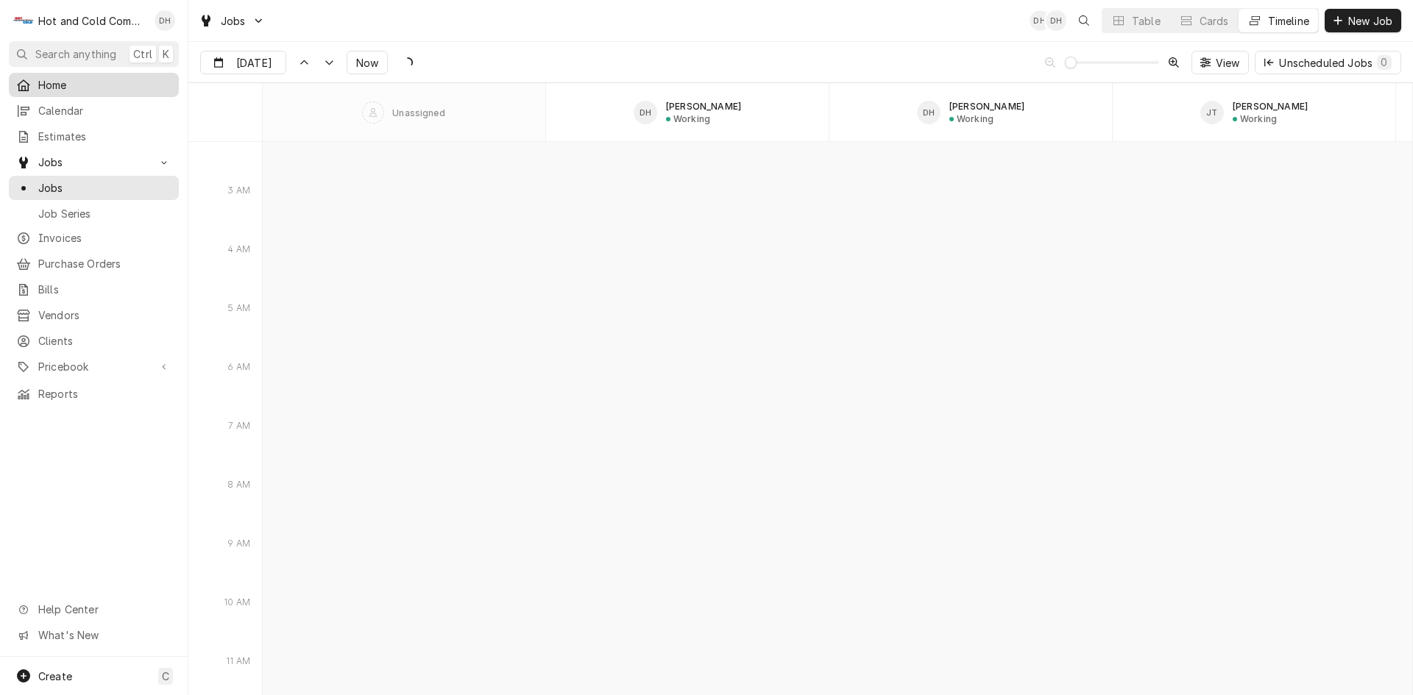
scroll to position [8342, 0]
type input "Oct 6"
click at [74, 111] on span "Calendar" at bounding box center [104, 110] width 133 height 15
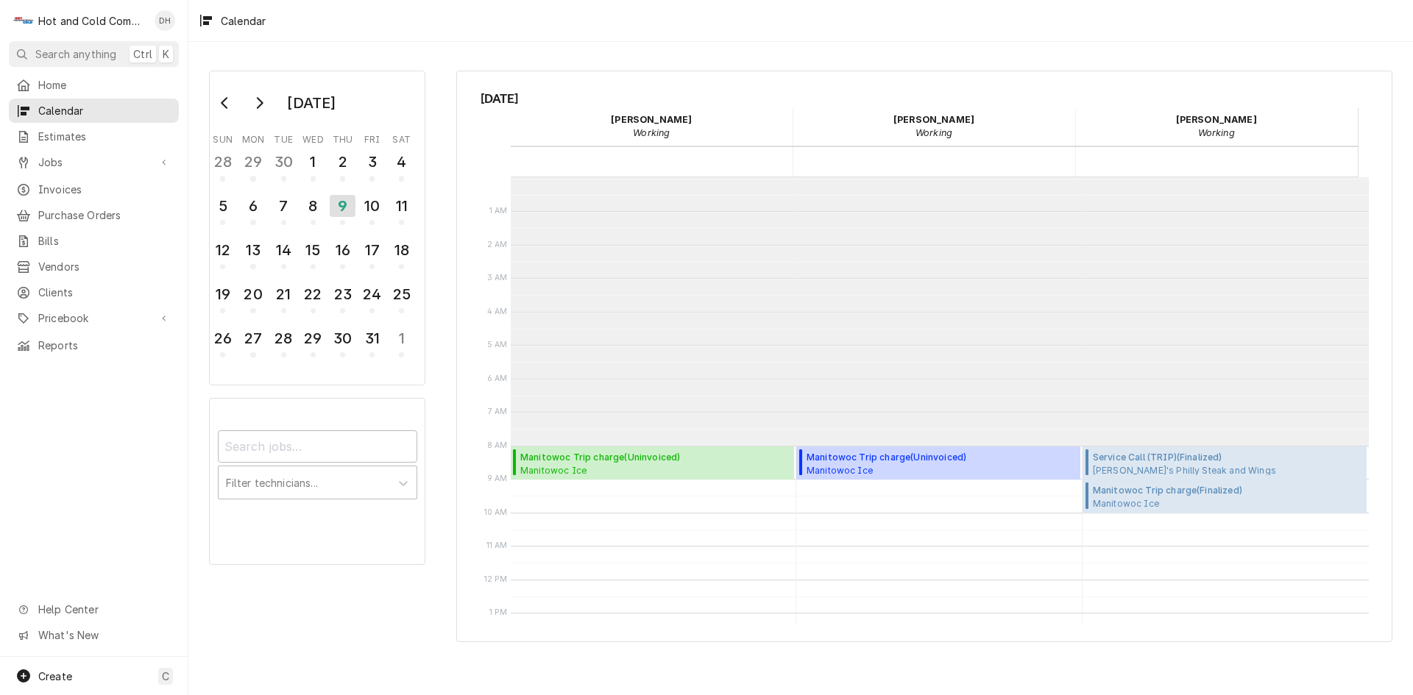
scroll to position [269, 0]
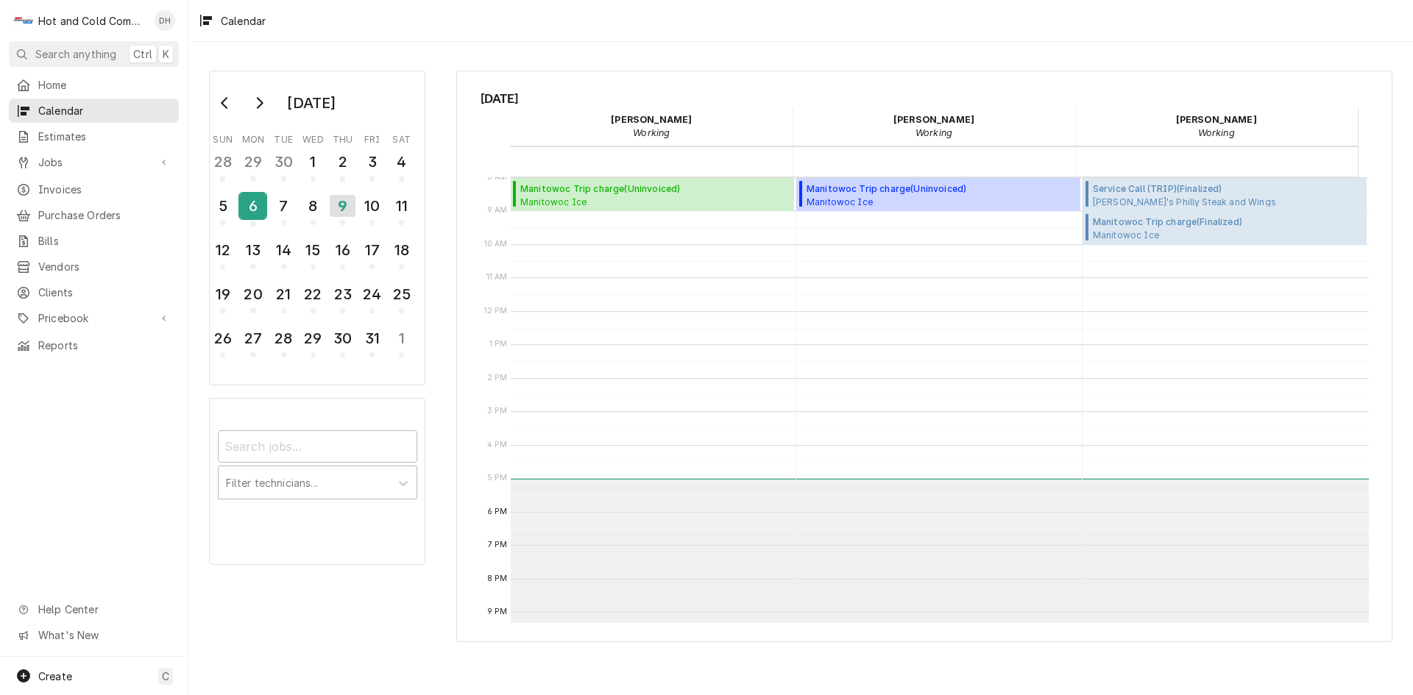
click at [258, 216] on div "6" at bounding box center [253, 206] width 26 height 25
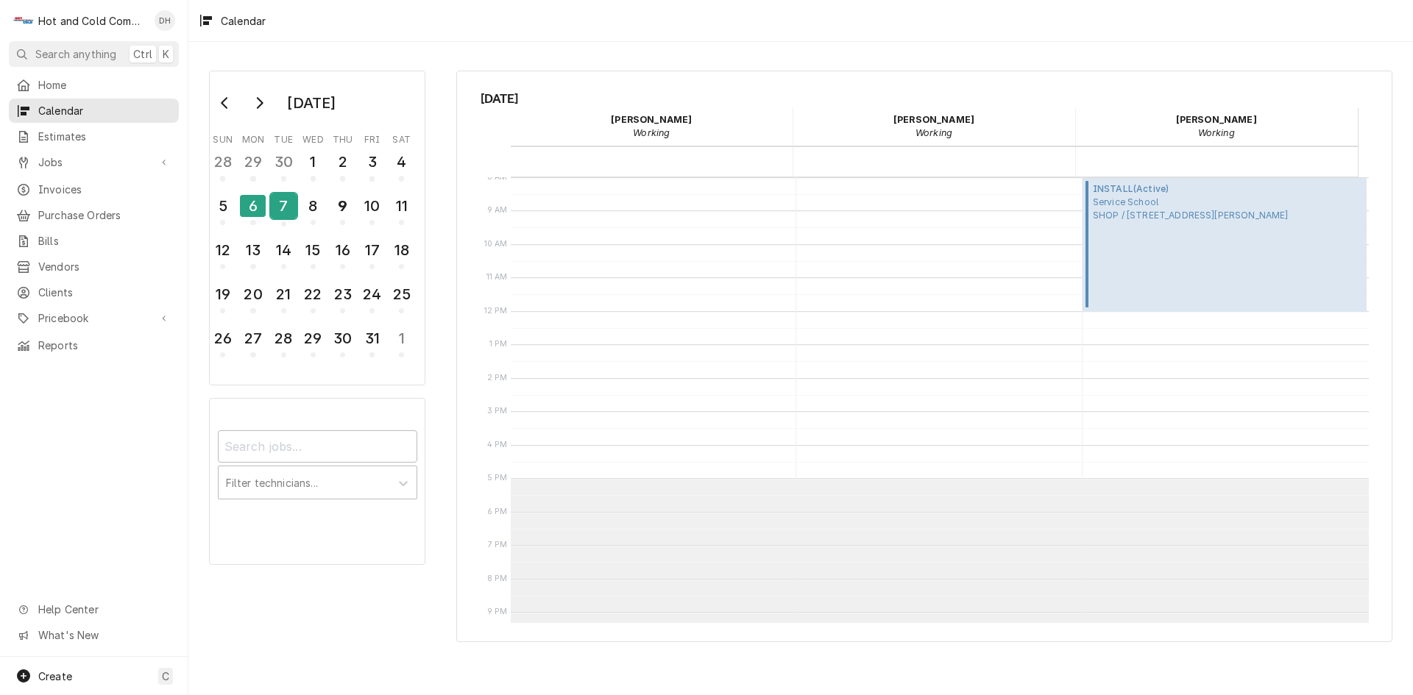
click at [287, 209] on div "7" at bounding box center [284, 206] width 26 height 25
